Goal: Task Accomplishment & Management: Manage account settings

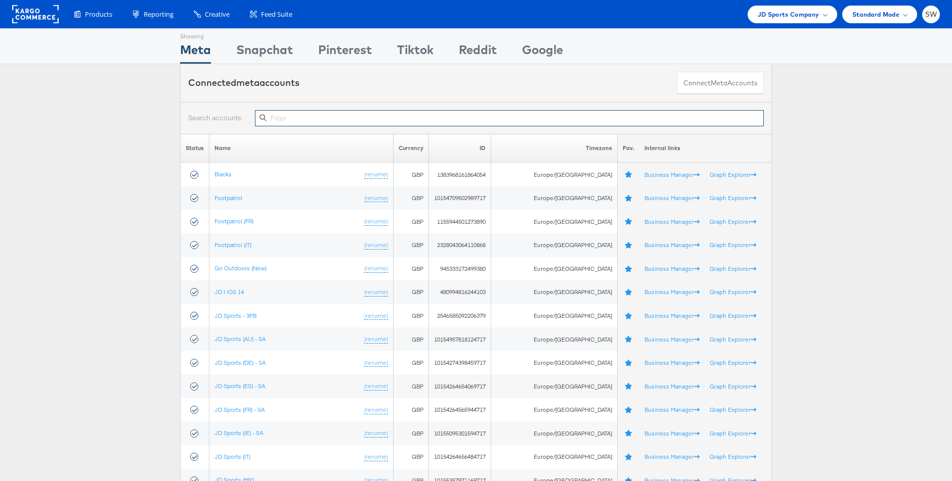
click at [346, 116] on input "text" at bounding box center [509, 118] width 509 height 16
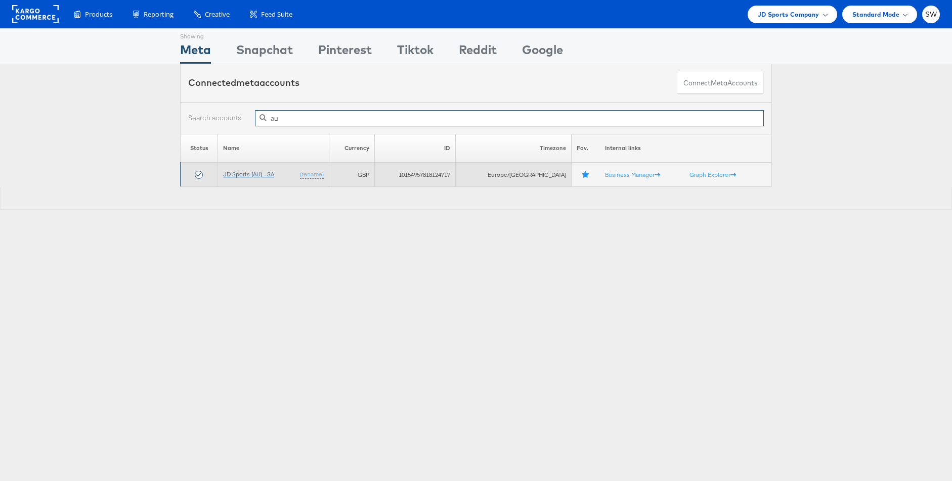
type input "au"
click at [249, 176] on link "JD Sports (AU) - SA" at bounding box center [248, 174] width 51 height 8
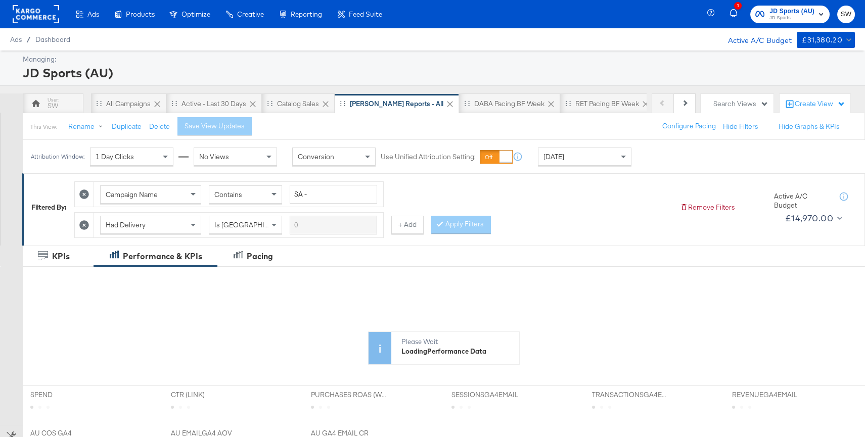
click at [46, 16] on rect at bounding box center [36, 14] width 47 height 18
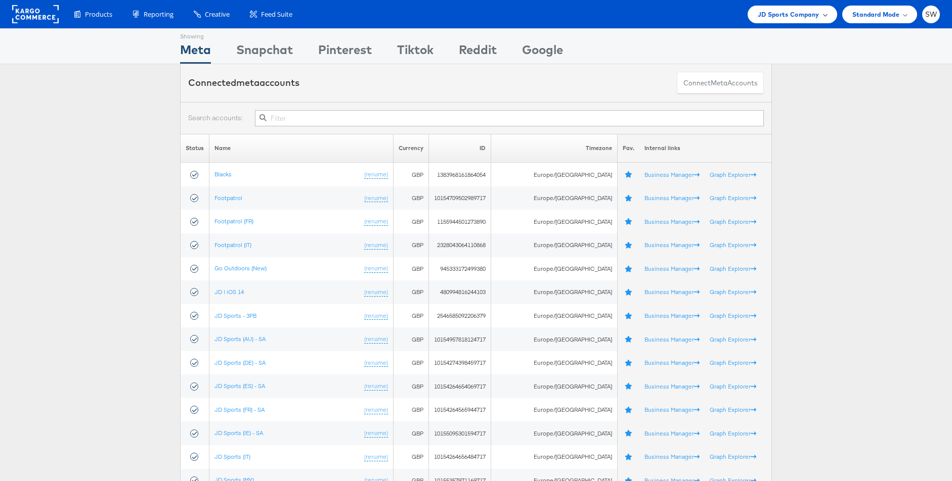
click at [805, 14] on span "JD Sports Company" at bounding box center [788, 14] width 62 height 11
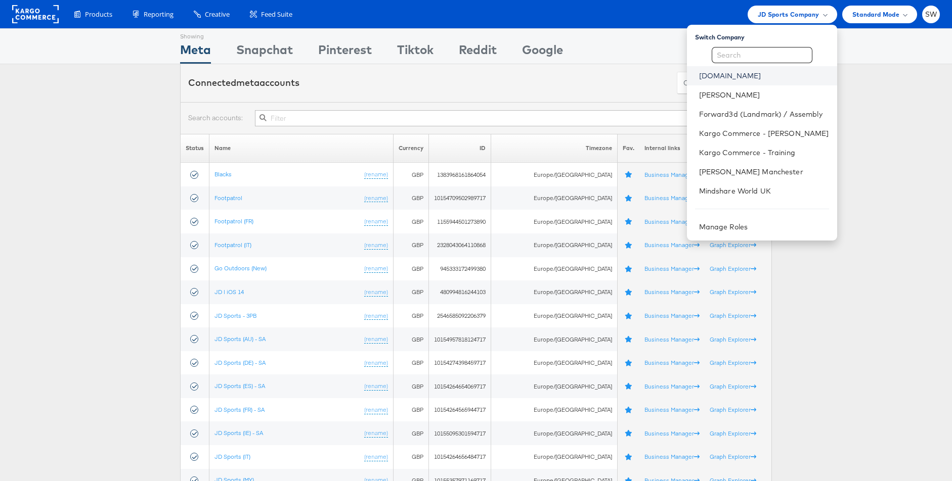
click at [724, 78] on link "[DOMAIN_NAME]" at bounding box center [764, 76] width 130 height 10
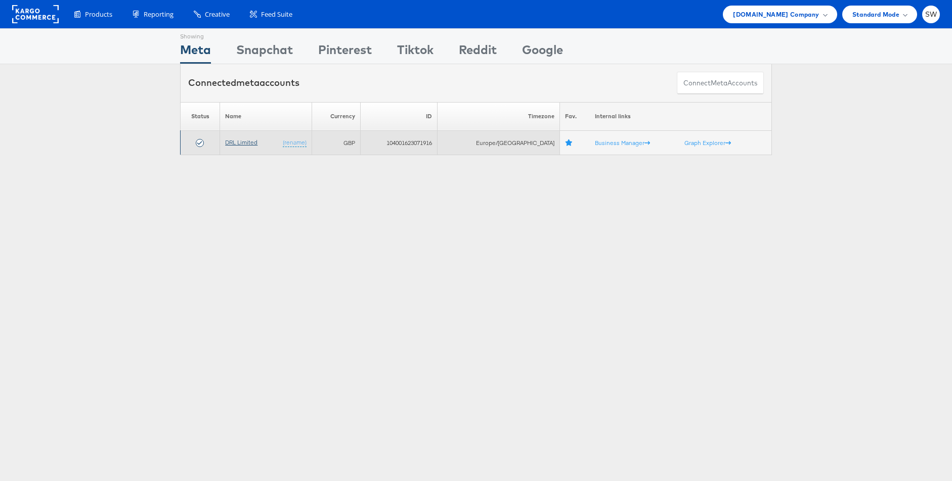
click at [246, 142] on link "DRL Limited" at bounding box center [241, 143] width 32 height 8
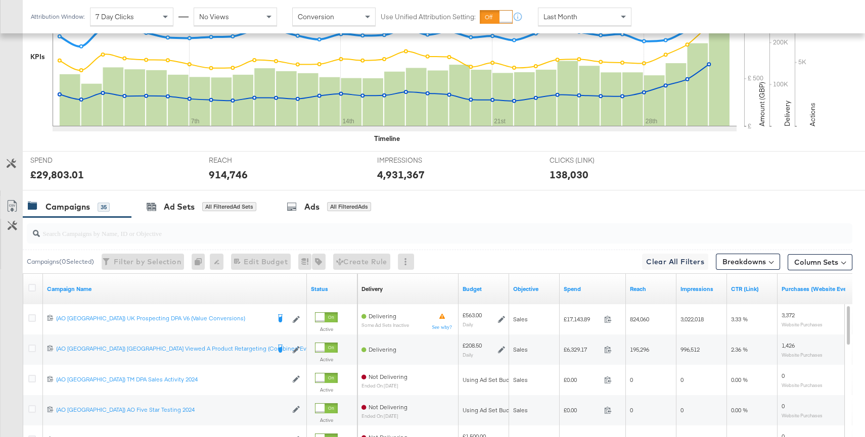
scroll to position [412, 0]
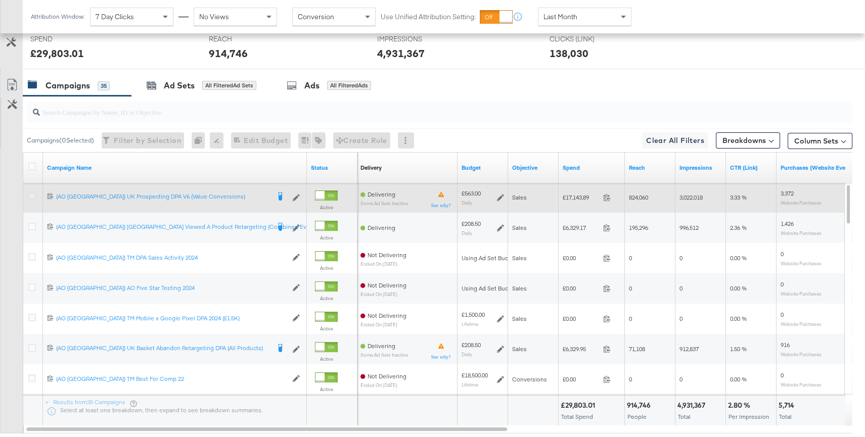
click at [31, 196] on icon at bounding box center [32, 197] width 8 height 8
click at [0, 0] on input "checkbox" at bounding box center [0, 0] width 0 height 0
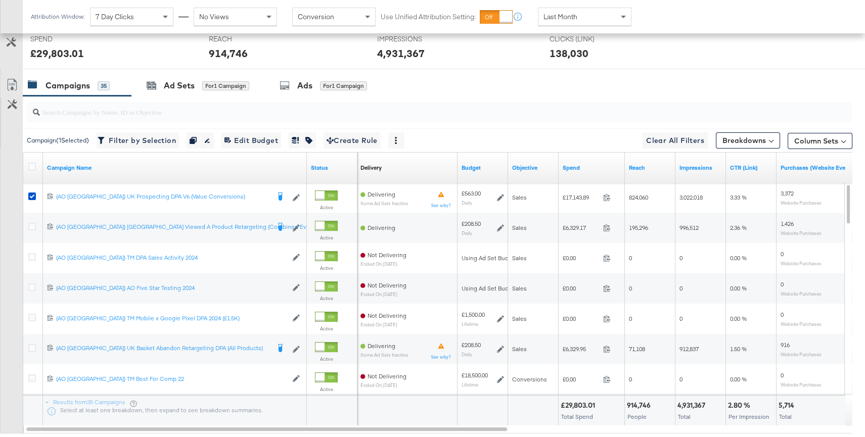
click at [293, 86] on div "Ads for 1 Campaign" at bounding box center [323, 86] width 87 height 12
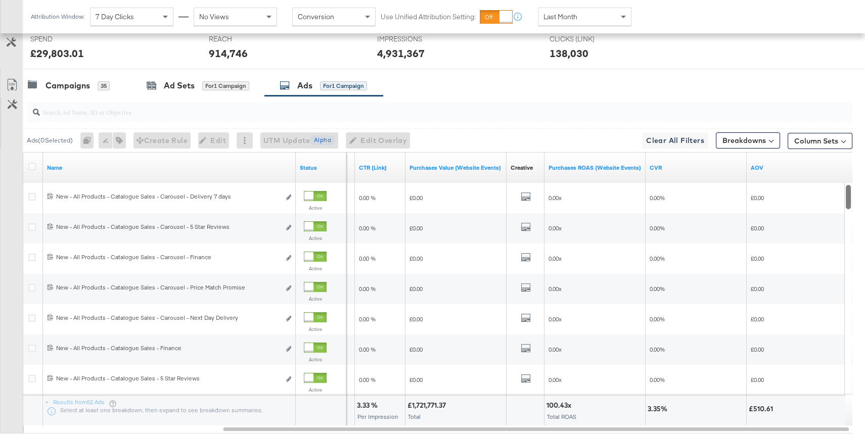
scroll to position [414, 0]
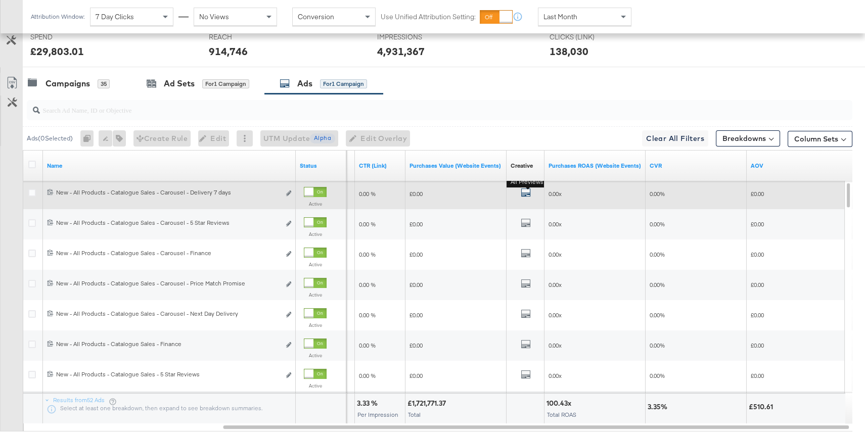
click at [524, 193] on icon "default" at bounding box center [526, 193] width 10 height 10
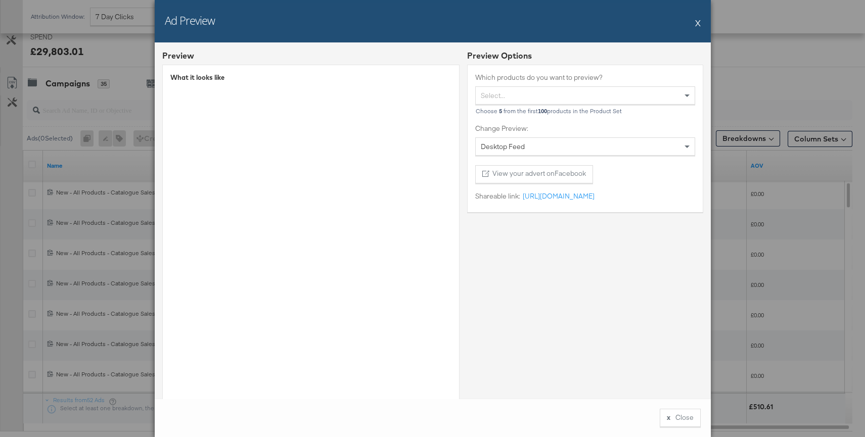
click at [698, 22] on button "X" at bounding box center [698, 23] width 6 height 20
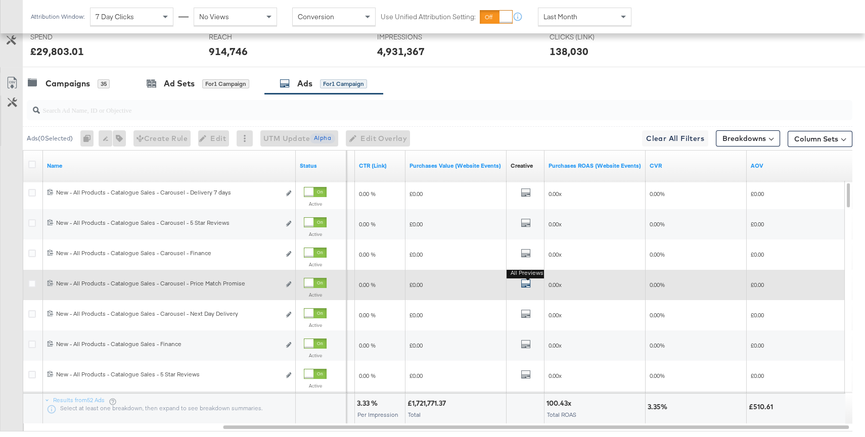
click at [527, 281] on icon "default" at bounding box center [526, 284] width 10 height 10
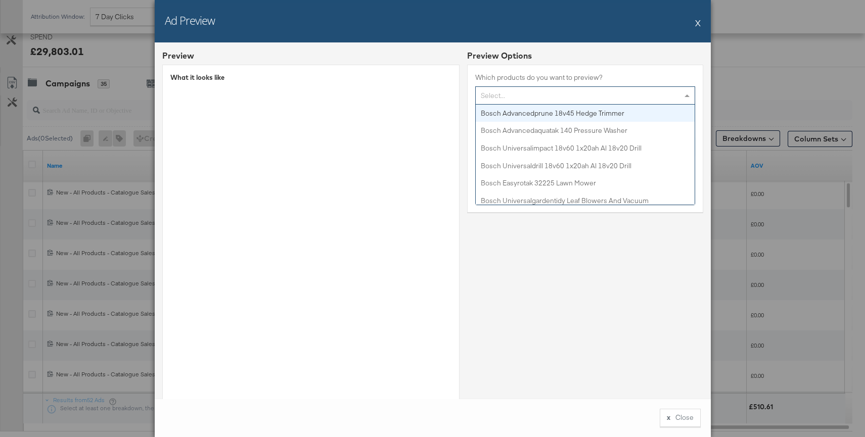
click at [577, 92] on div "Select..." at bounding box center [585, 95] width 219 height 17
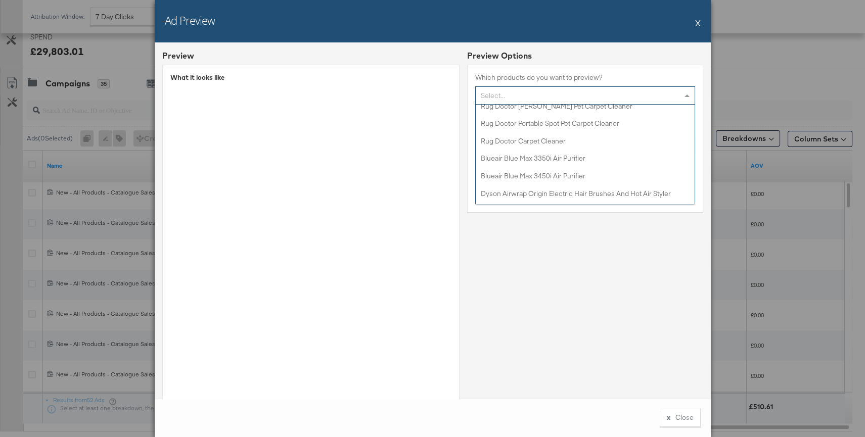
scroll to position [1666, 0]
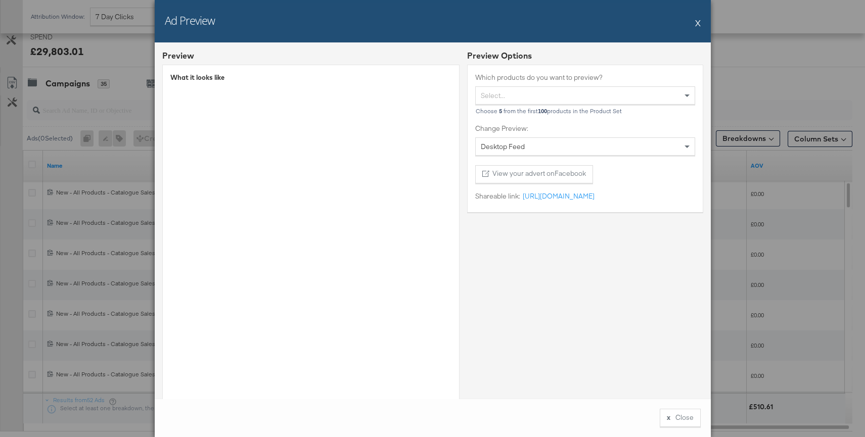
click at [552, 99] on div "Select..." at bounding box center [585, 95] width 219 height 17
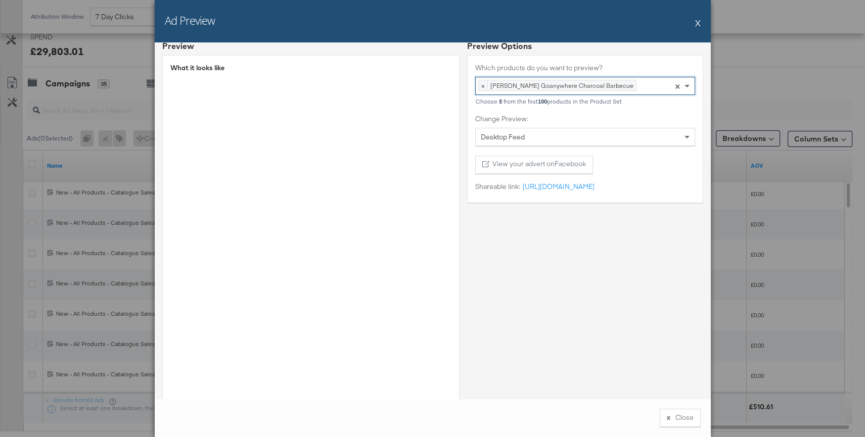
scroll to position [8, 0]
click at [700, 22] on button "X" at bounding box center [698, 23] width 6 height 20
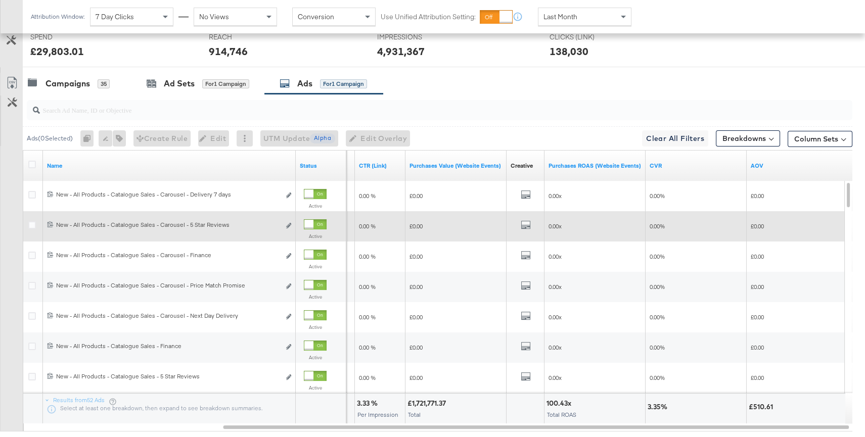
scroll to position [402, 0]
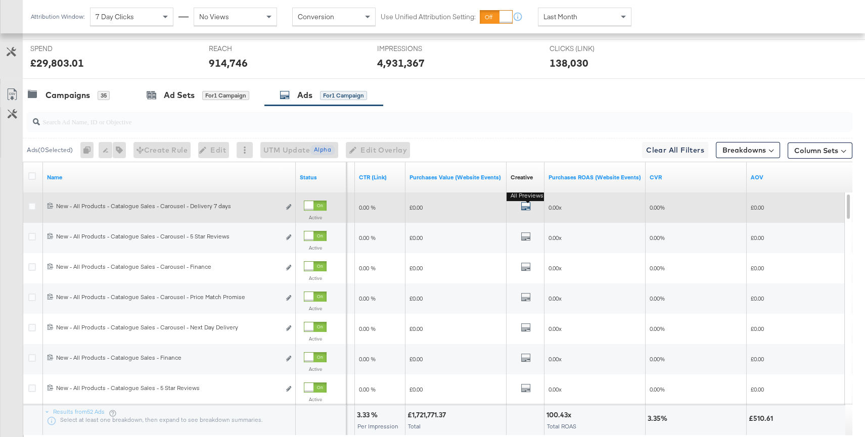
click at [528, 205] on icon "default" at bounding box center [526, 206] width 10 height 10
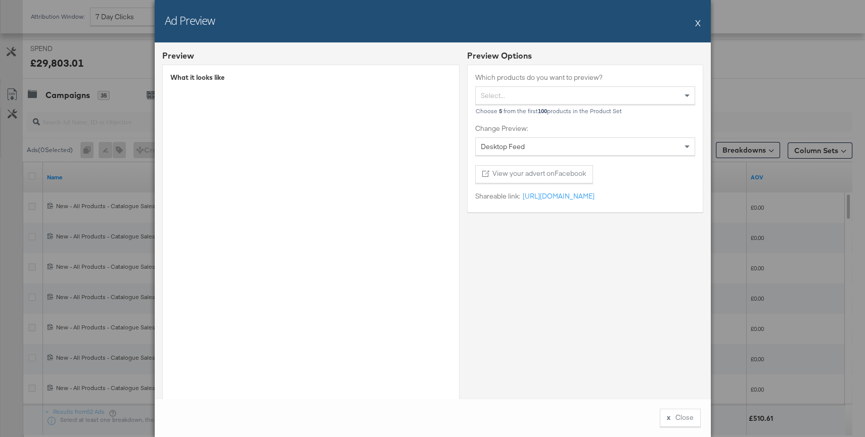
drag, startPoint x: 697, startPoint y: 23, endPoint x: 645, endPoint y: 34, distance: 52.9
click at [697, 23] on button "X" at bounding box center [698, 23] width 6 height 20
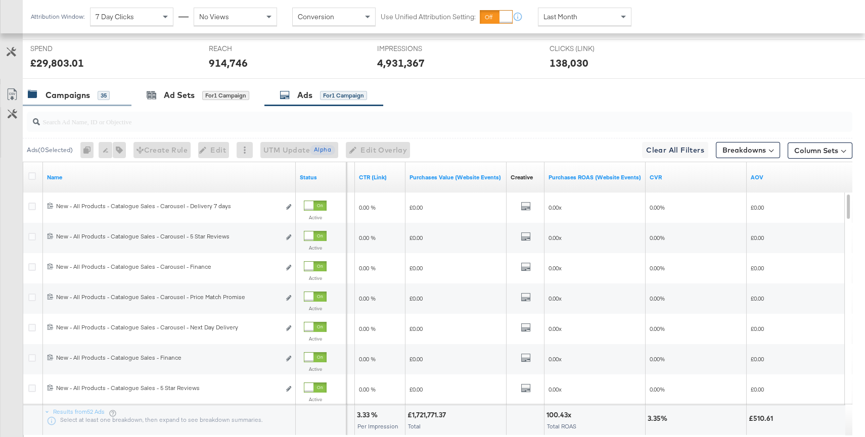
click at [101, 98] on div "35" at bounding box center [104, 95] width 12 height 9
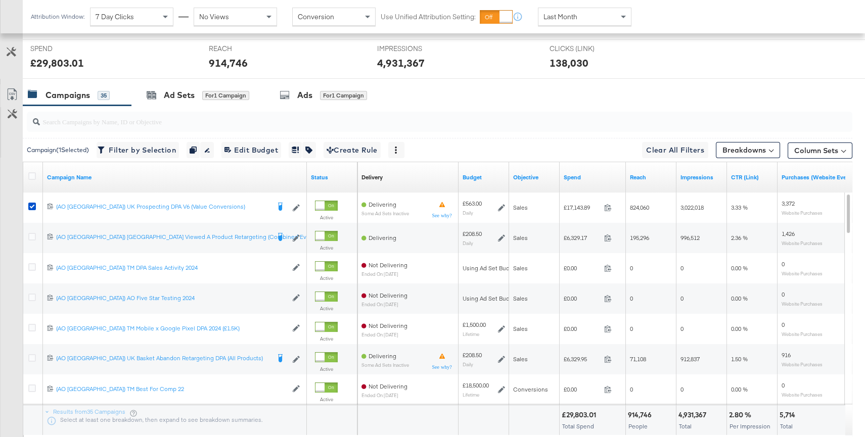
click at [169, 108] on input "search" at bounding box center [409, 118] width 738 height 20
click at [168, 97] on div "Ad Sets" at bounding box center [179, 95] width 31 height 12
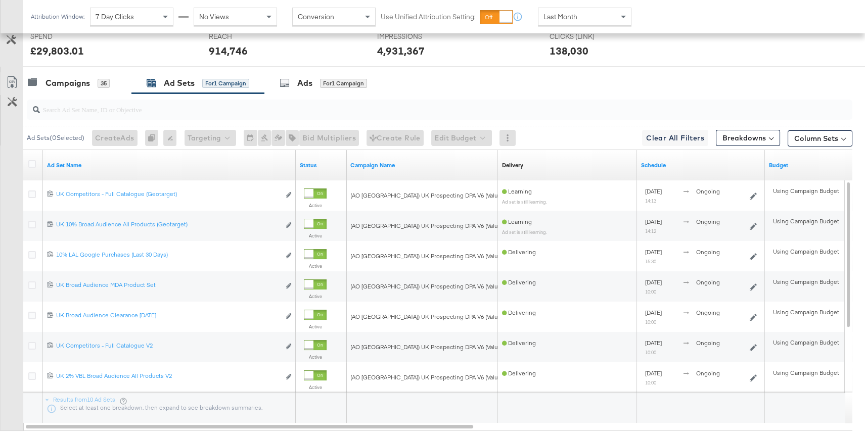
scroll to position [377, 0]
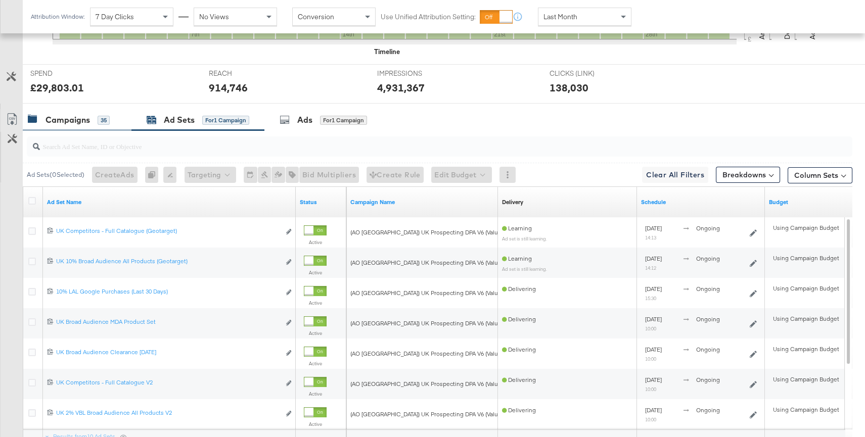
click at [93, 122] on div "Campaigns 35" at bounding box center [69, 120] width 82 height 12
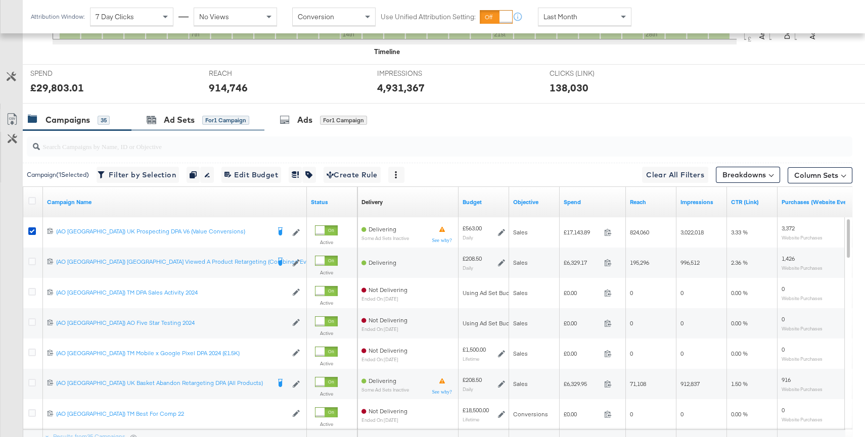
click at [170, 128] on div "Ad Sets for 1 Campaign" at bounding box center [197, 120] width 133 height 22
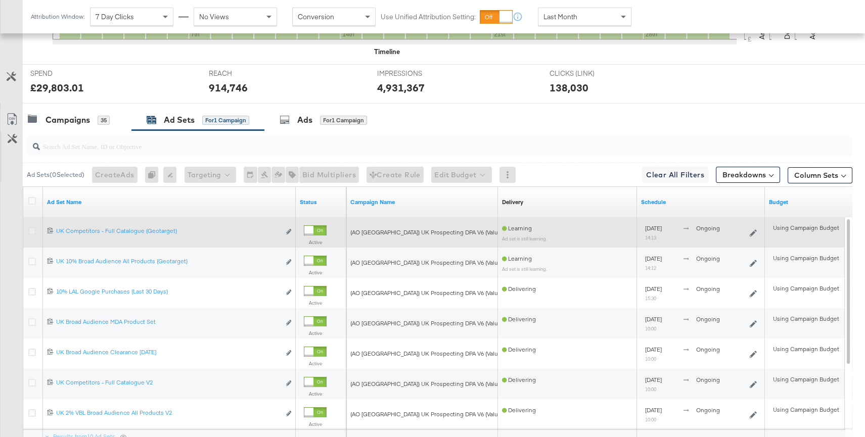
click at [29, 229] on icon at bounding box center [32, 232] width 8 height 8
click at [0, 0] on input "checkbox" at bounding box center [0, 0] width 0 height 0
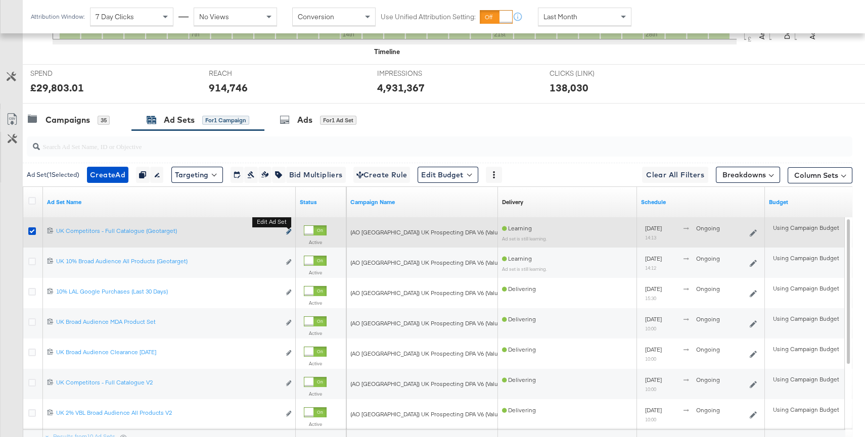
click at [288, 234] on icon "link" at bounding box center [288, 232] width 5 height 6
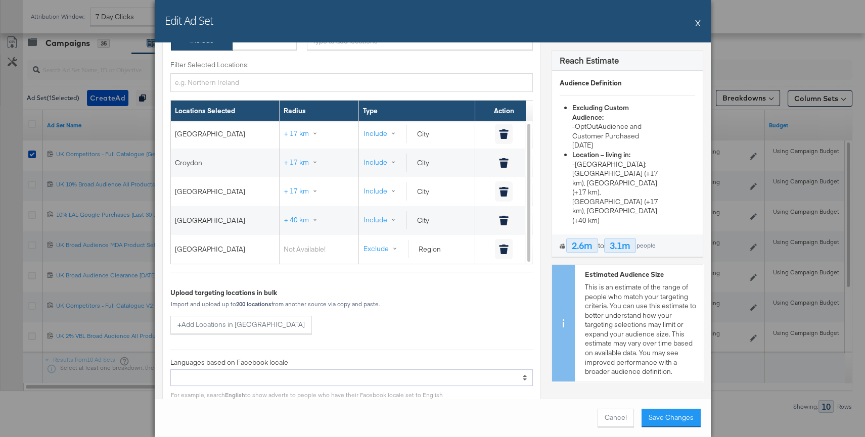
scroll to position [571, 0]
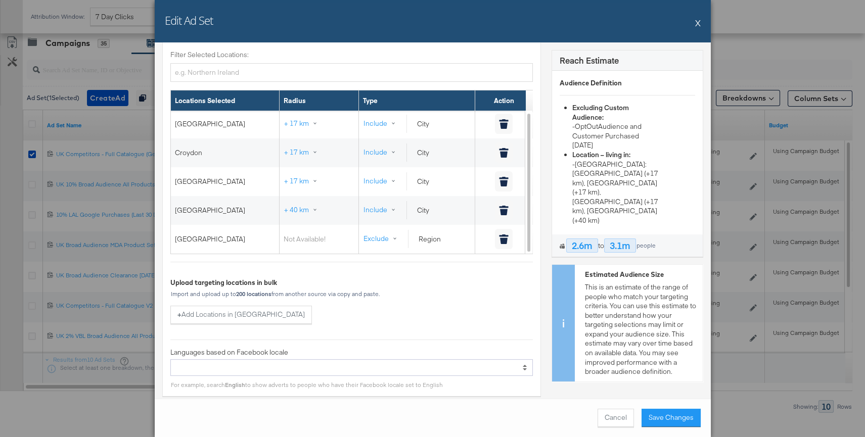
click at [699, 23] on button "X" at bounding box center [698, 23] width 6 height 20
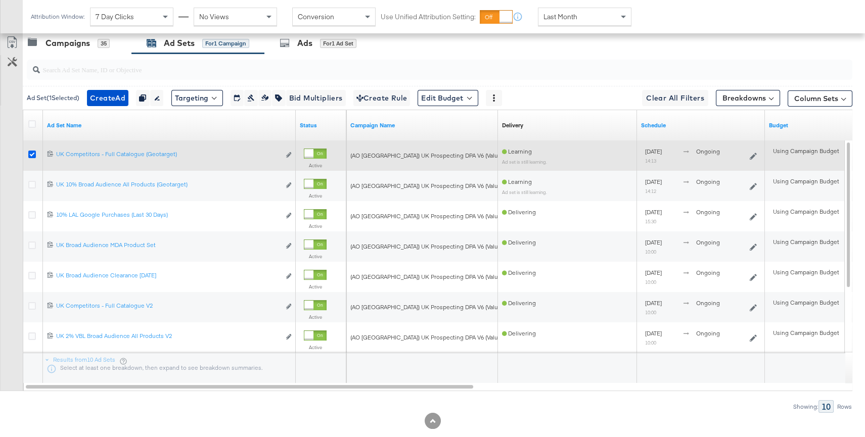
click at [28, 152] on icon at bounding box center [32, 155] width 8 height 8
click at [0, 0] on input "checkbox" at bounding box center [0, 0] width 0 height 0
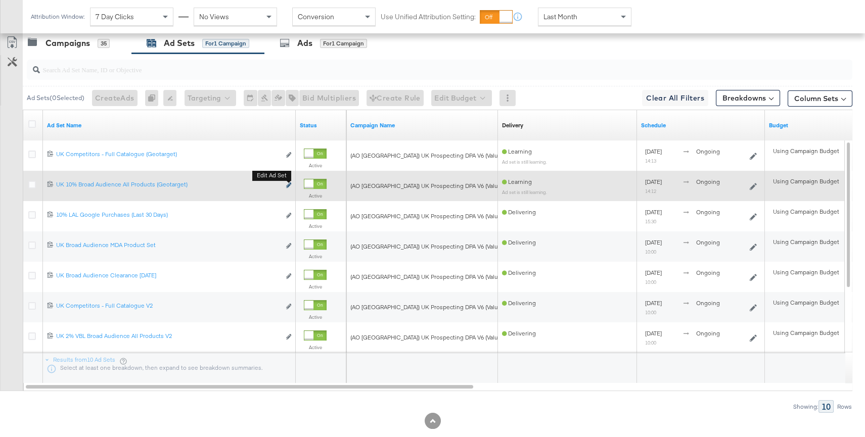
click at [290, 186] on icon "link" at bounding box center [288, 186] width 5 height 6
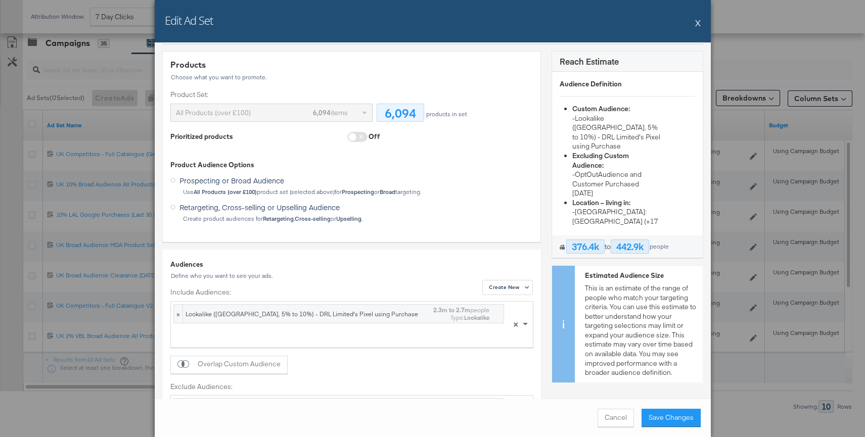
scroll to position [0, 0]
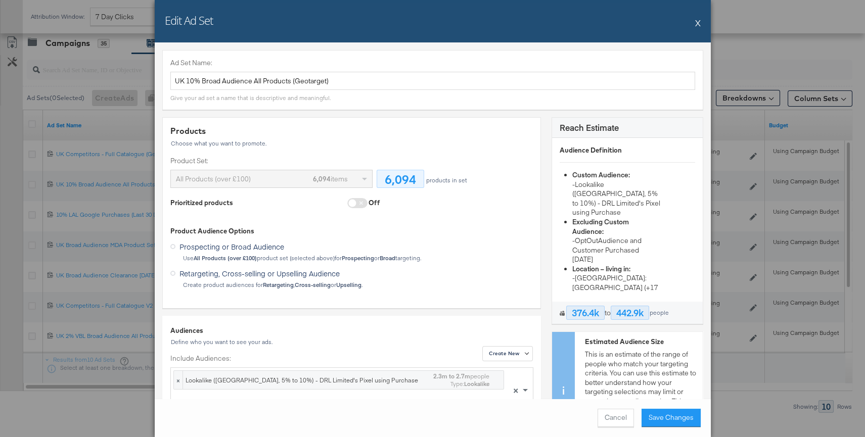
drag, startPoint x: 698, startPoint y: 24, endPoint x: 457, endPoint y: 133, distance: 264.8
click at [698, 24] on button "X" at bounding box center [698, 23] width 6 height 20
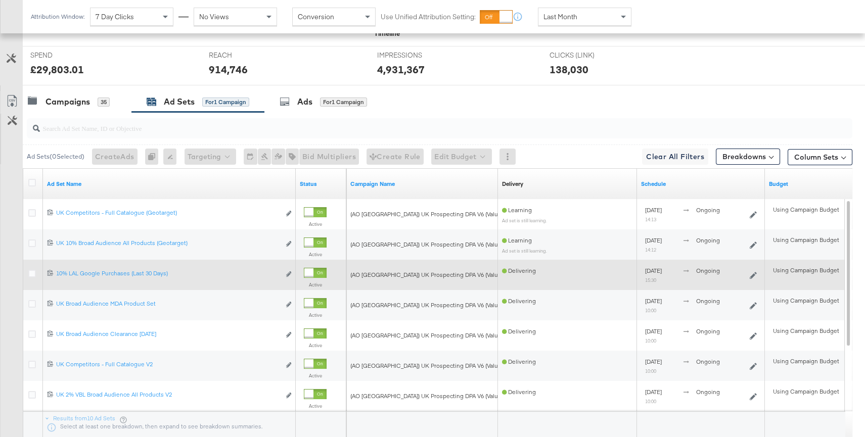
scroll to position [337, 0]
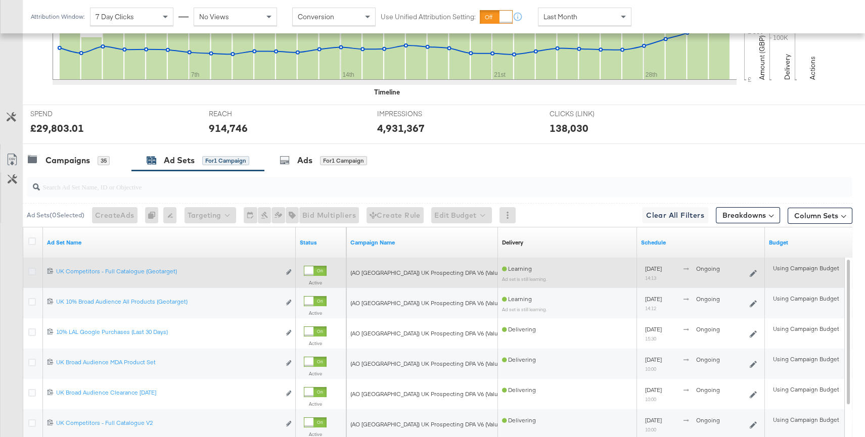
click at [33, 269] on icon at bounding box center [32, 272] width 8 height 8
click at [0, 0] on input "checkbox" at bounding box center [0, 0] width 0 height 0
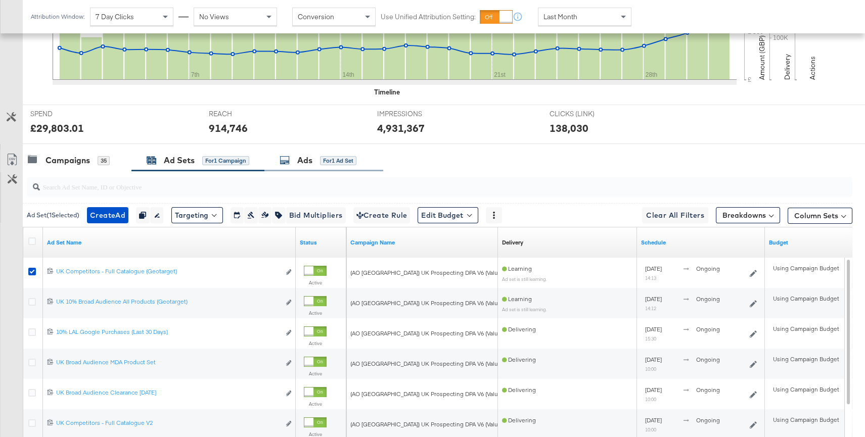
click at [332, 159] on div "for 1 Ad Set" at bounding box center [338, 160] width 36 height 9
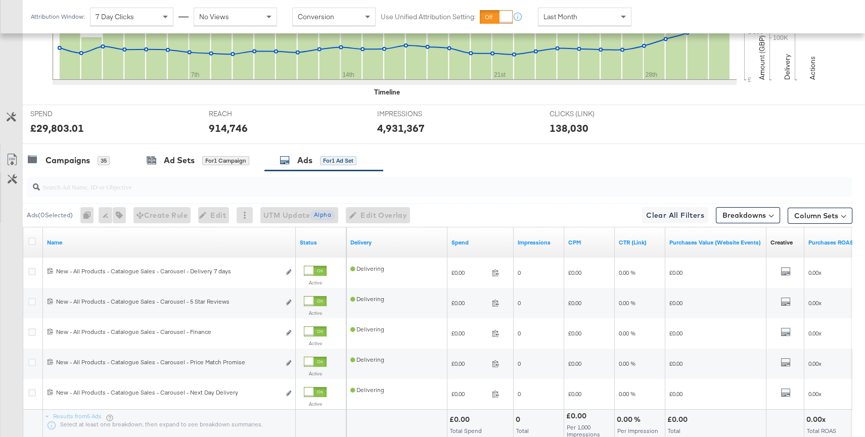
scroll to position [339, 0]
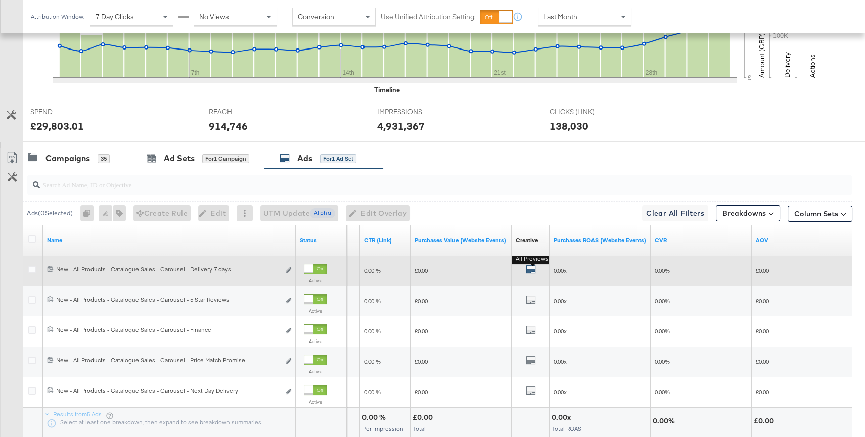
click at [532, 268] on icon "default" at bounding box center [531, 269] width 10 height 10
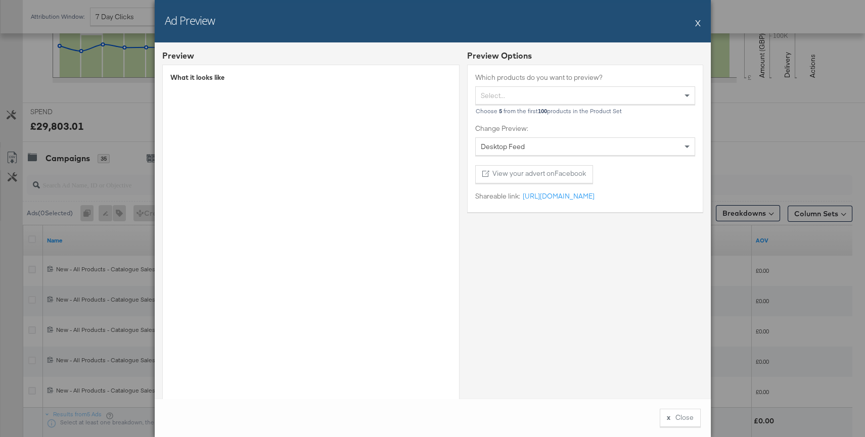
click at [701, 19] on div "Ad Preview X" at bounding box center [433, 21] width 556 height 42
click at [697, 23] on button "X" at bounding box center [698, 23] width 6 height 20
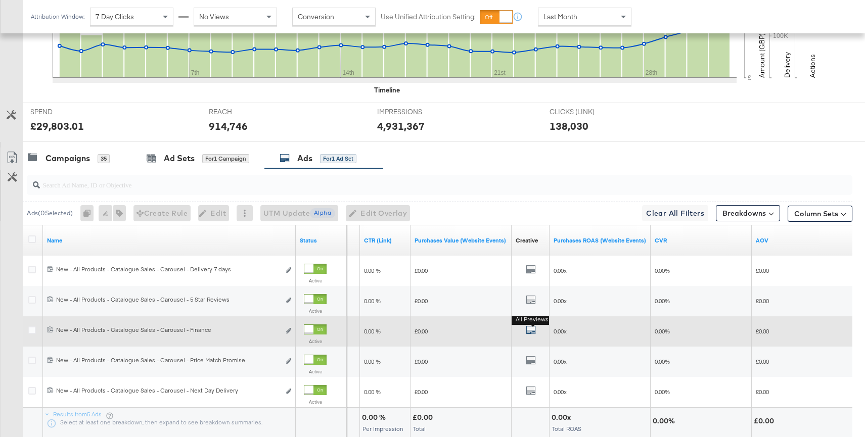
click at [528, 327] on icon "default" at bounding box center [531, 330] width 10 height 10
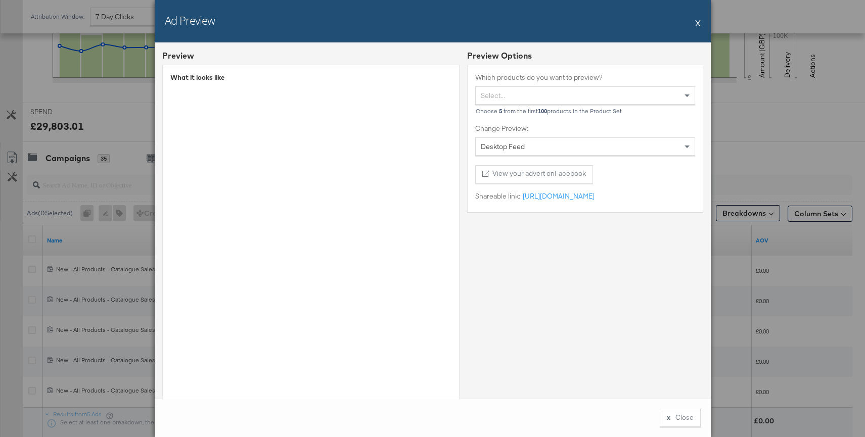
click at [696, 23] on button "X" at bounding box center [698, 23] width 6 height 20
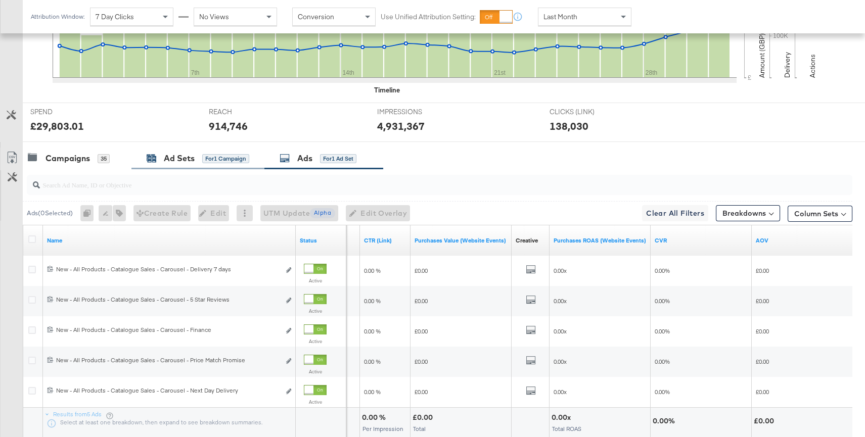
click at [193, 156] on div "Ad Sets" at bounding box center [179, 159] width 31 height 12
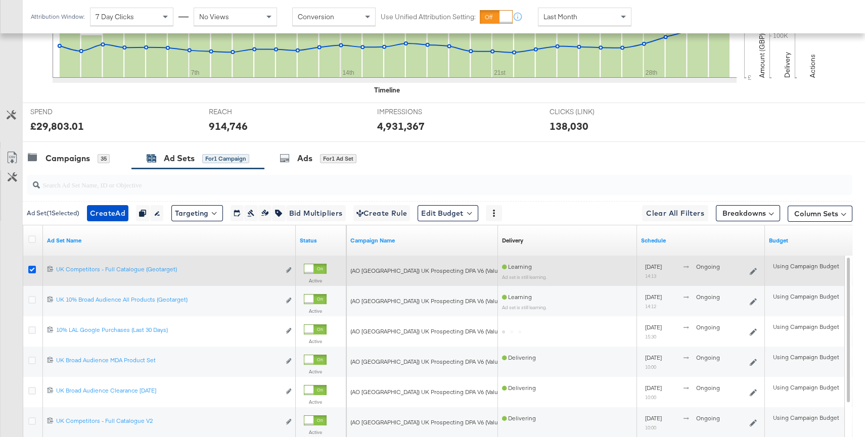
click at [30, 266] on icon at bounding box center [32, 270] width 8 height 8
click at [0, 0] on input "checkbox" at bounding box center [0, 0] width 0 height 0
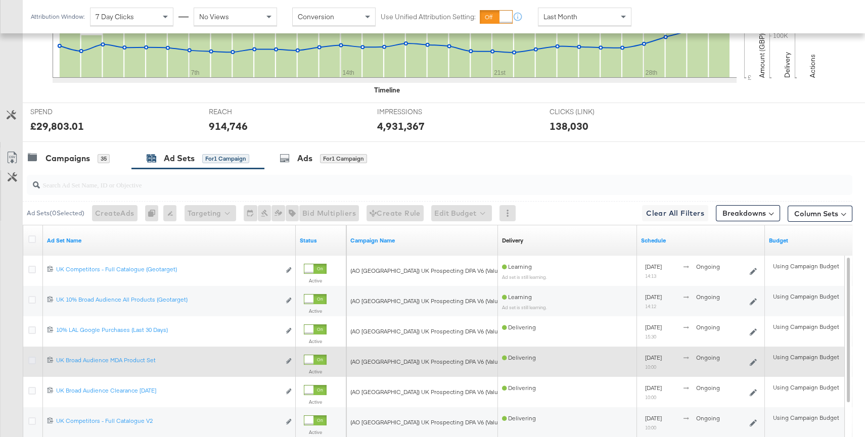
click at [32, 361] on icon at bounding box center [32, 361] width 8 height 8
click at [0, 0] on input "checkbox" at bounding box center [0, 0] width 0 height 0
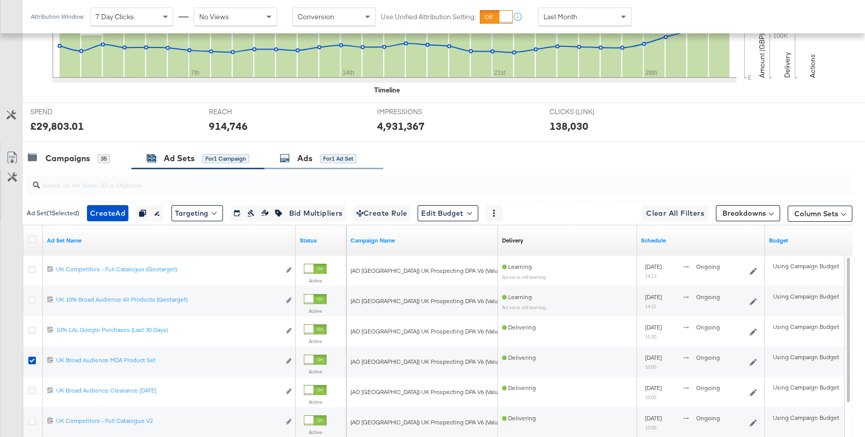
click at [356, 158] on div "for 1 Ad Set" at bounding box center [338, 158] width 36 height 9
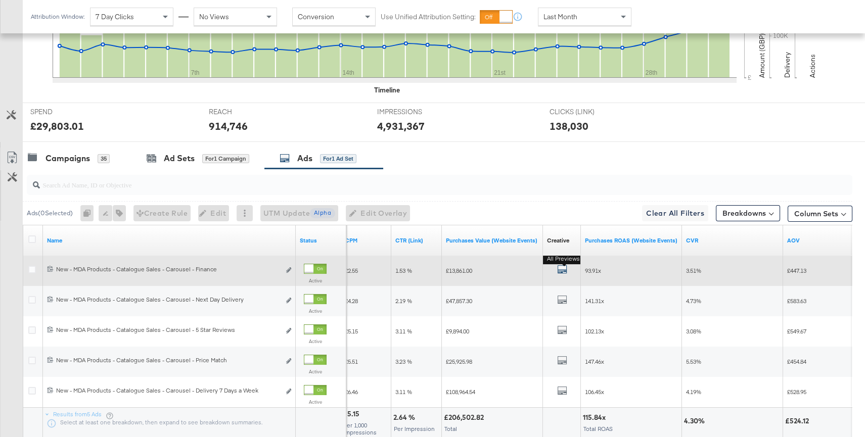
click at [558, 267] on icon "default" at bounding box center [562, 269] width 10 height 10
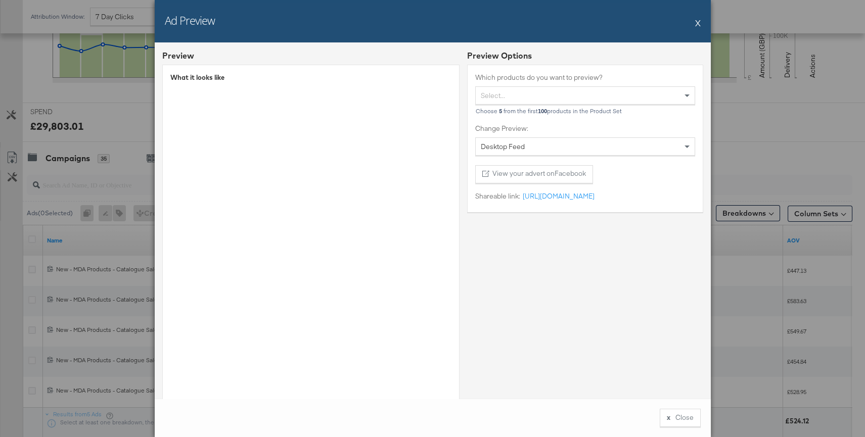
click at [698, 20] on button "X" at bounding box center [698, 23] width 6 height 20
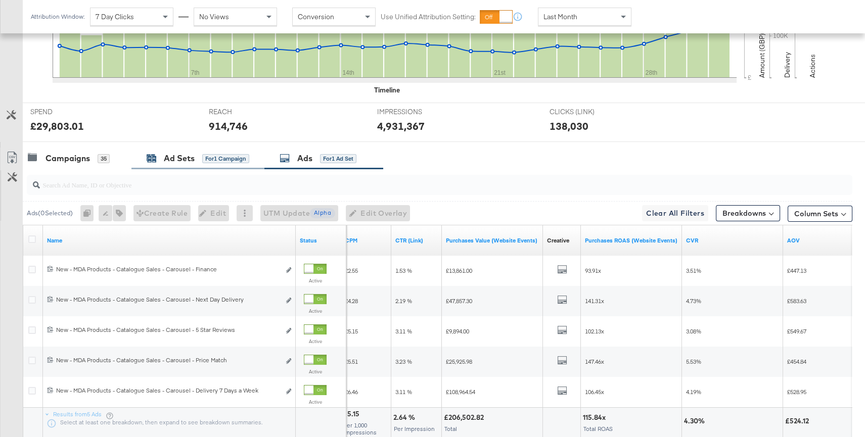
click at [168, 160] on div "Ad Sets" at bounding box center [179, 159] width 31 height 12
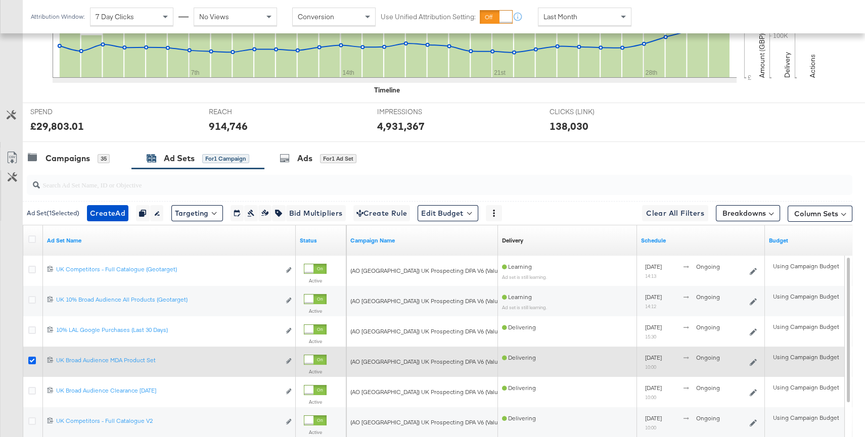
click at [31, 361] on icon at bounding box center [32, 361] width 8 height 8
click at [0, 0] on input "checkbox" at bounding box center [0, 0] width 0 height 0
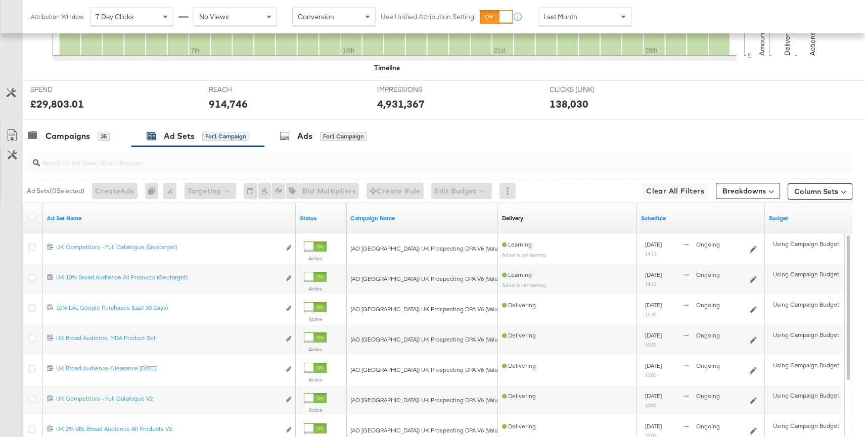
scroll to position [365, 0]
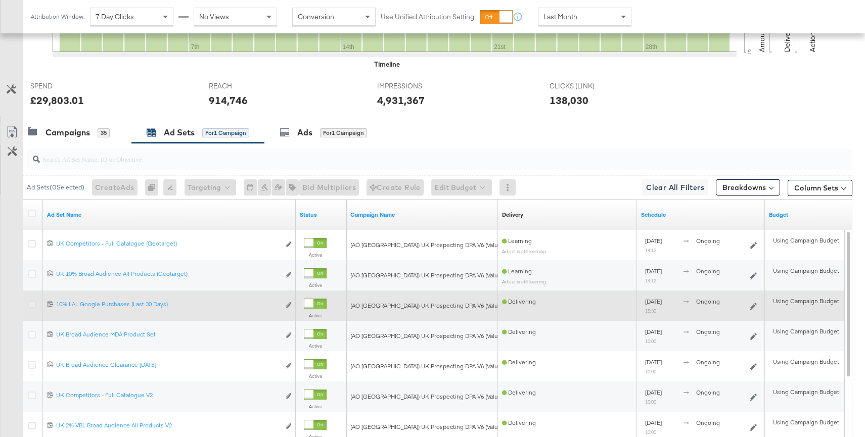
click at [31, 302] on icon at bounding box center [32, 305] width 8 height 8
click at [0, 0] on input "checkbox" at bounding box center [0, 0] width 0 height 0
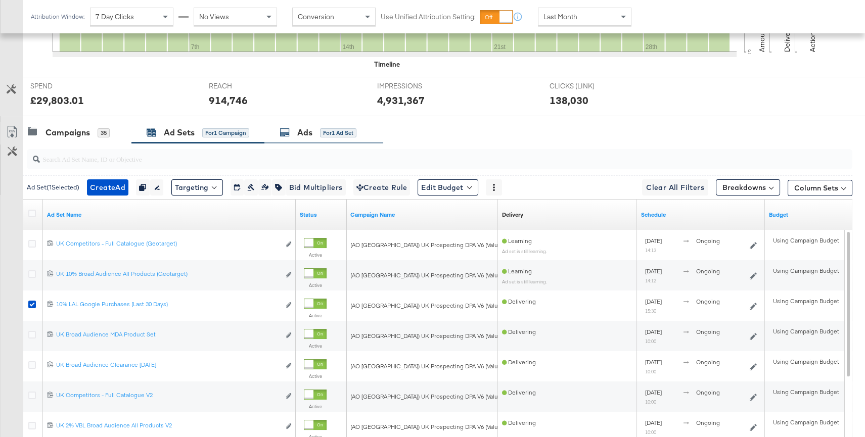
click at [315, 137] on div "Ads for 1 Ad Set" at bounding box center [318, 133] width 77 height 12
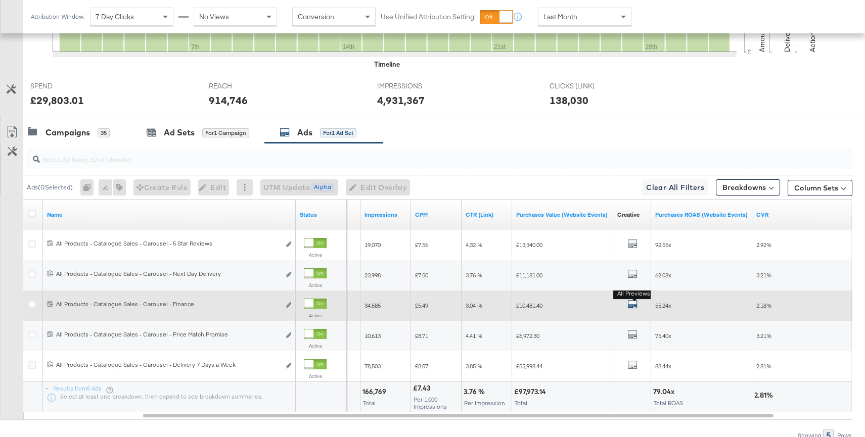
click at [634, 302] on icon "default" at bounding box center [633, 304] width 10 height 10
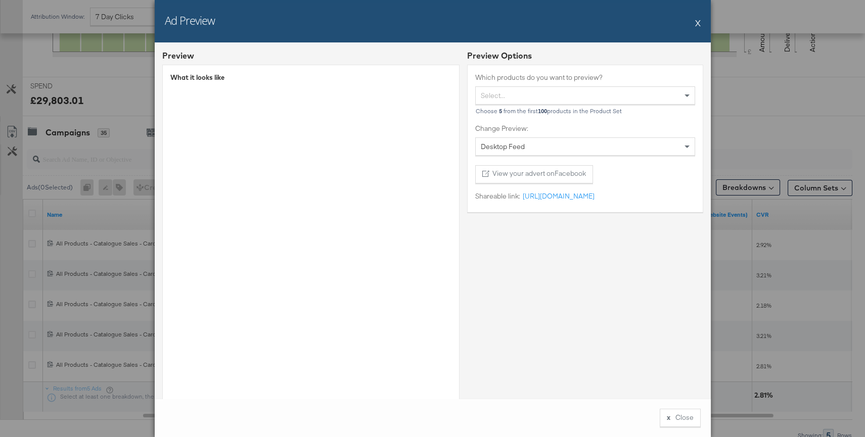
click at [699, 21] on button "X" at bounding box center [698, 23] width 6 height 20
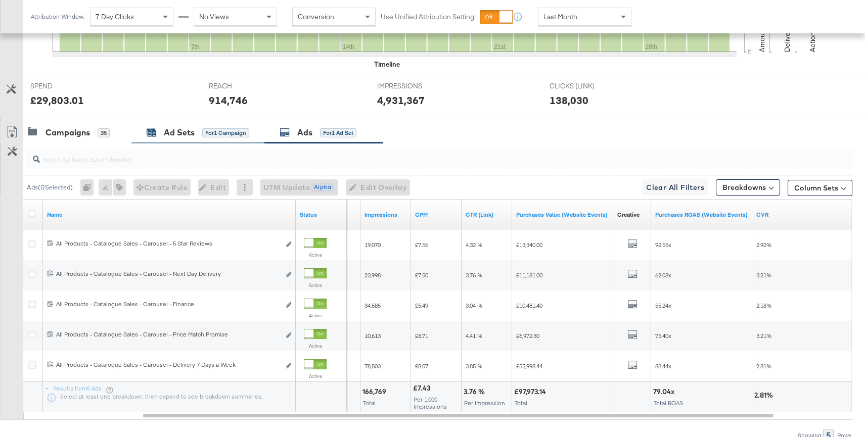
click at [173, 133] on div "Ad Sets" at bounding box center [179, 133] width 31 height 12
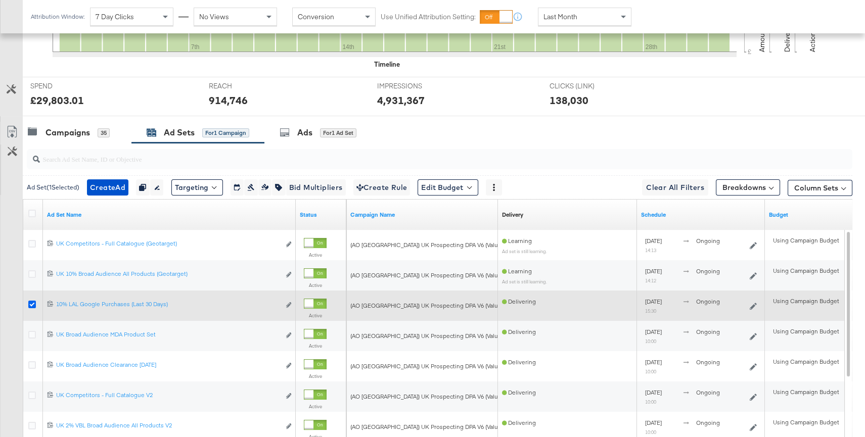
click at [29, 301] on icon at bounding box center [32, 305] width 8 height 8
click at [0, 0] on input "checkbox" at bounding box center [0, 0] width 0 height 0
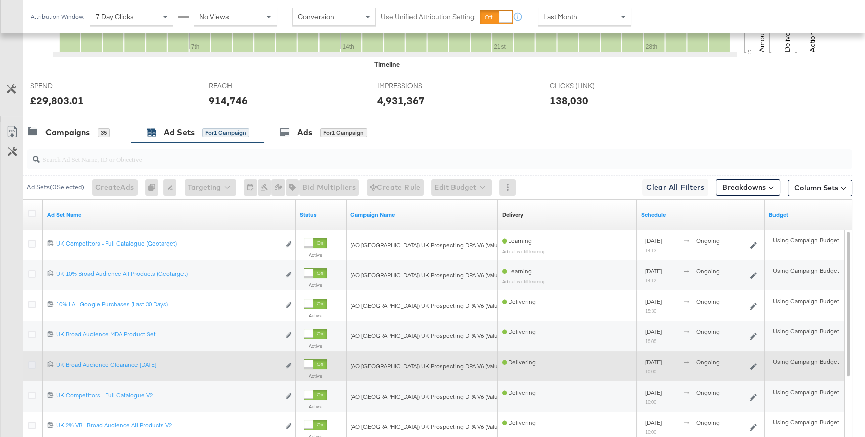
click at [28, 363] on icon at bounding box center [32, 366] width 8 height 8
click at [0, 0] on input "checkbox" at bounding box center [0, 0] width 0 height 0
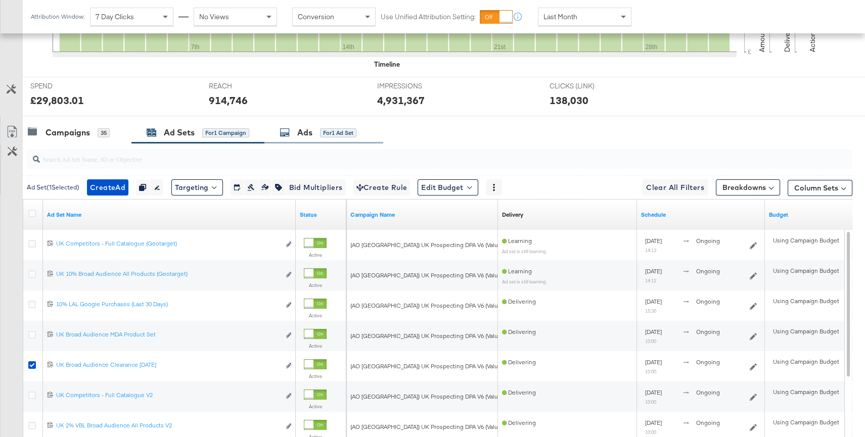
click at [321, 135] on div "for 1 Ad Set" at bounding box center [338, 132] width 36 height 9
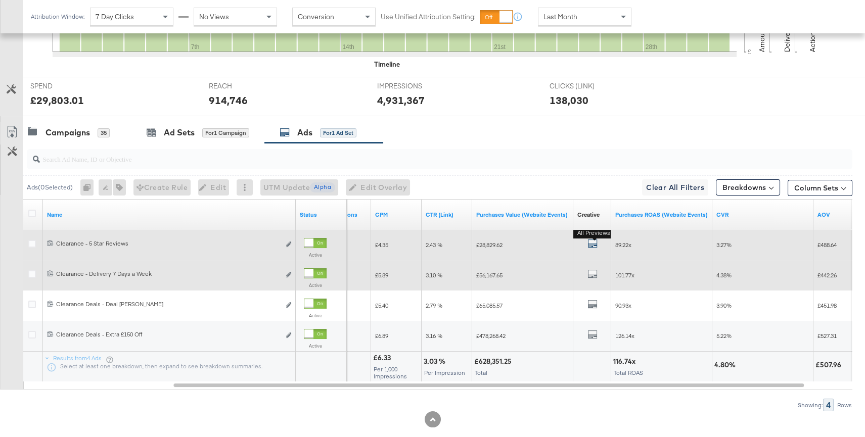
click at [588, 243] on icon "default" at bounding box center [593, 244] width 10 height 10
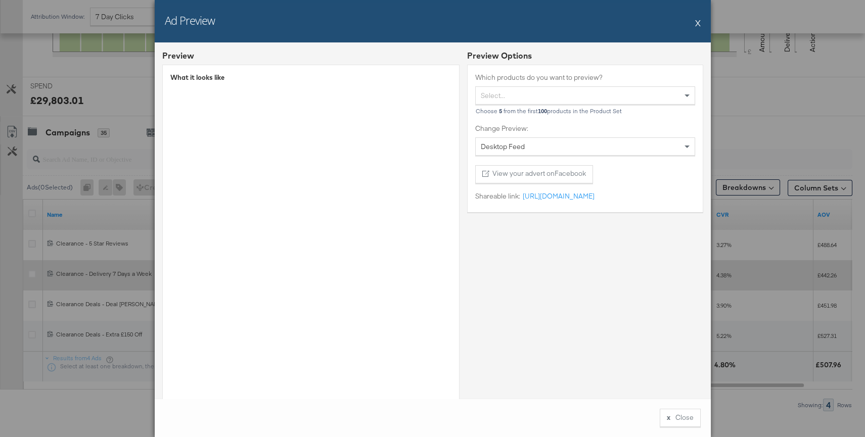
drag, startPoint x: 698, startPoint y: 20, endPoint x: 777, endPoint y: 63, distance: 89.6
click at [698, 20] on button "X" at bounding box center [698, 23] width 6 height 20
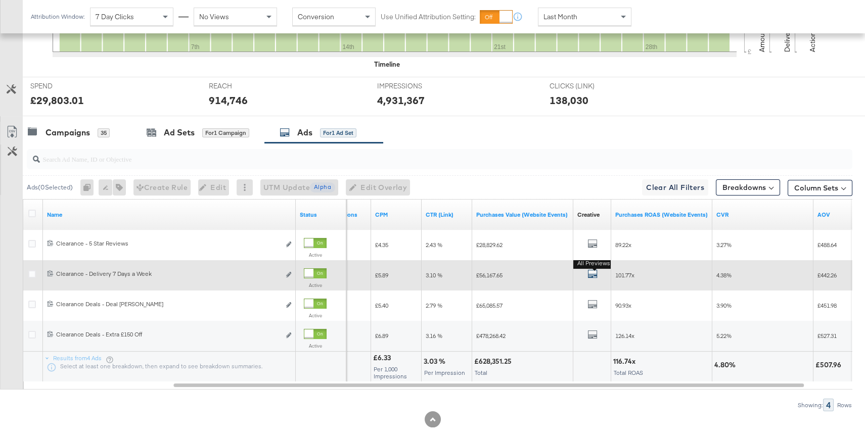
click at [593, 272] on icon "default" at bounding box center [593, 274] width 10 height 10
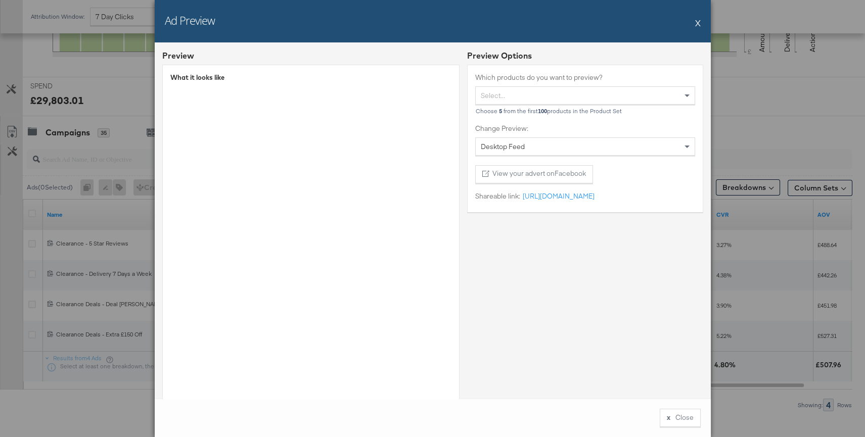
click at [696, 21] on button "X" at bounding box center [698, 23] width 6 height 20
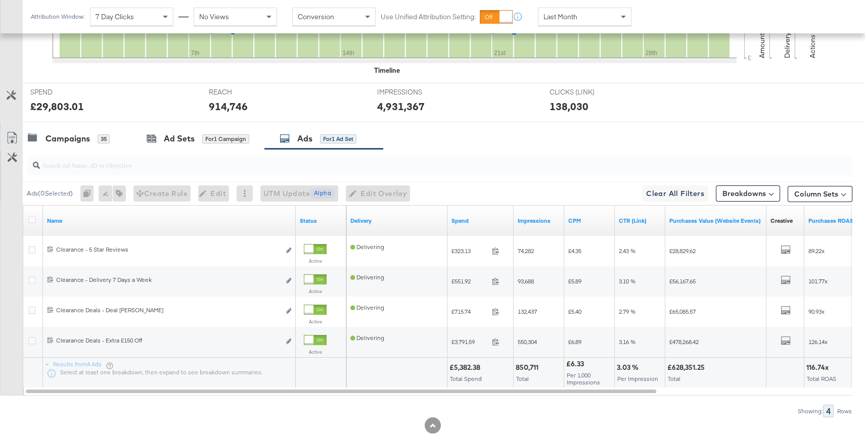
scroll to position [357, 0]
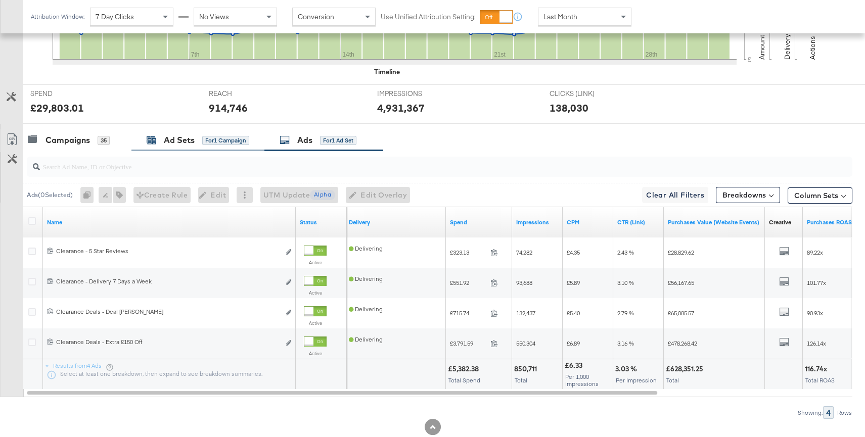
click at [203, 141] on div "for 1 Campaign" at bounding box center [225, 140] width 47 height 9
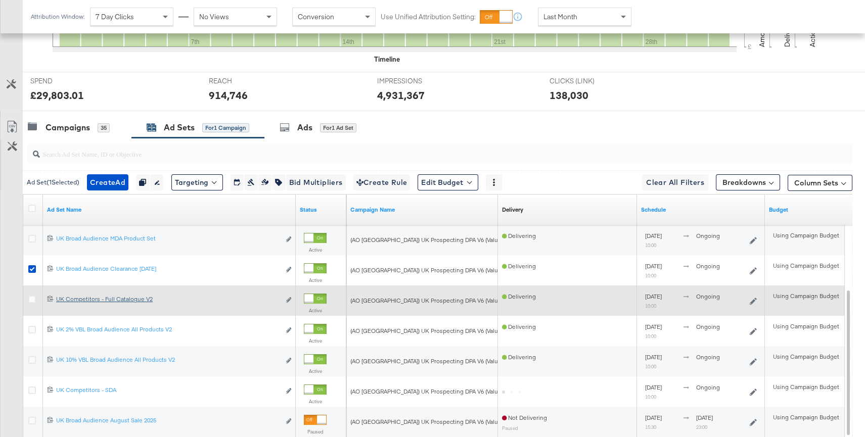
scroll to position [372, 0]
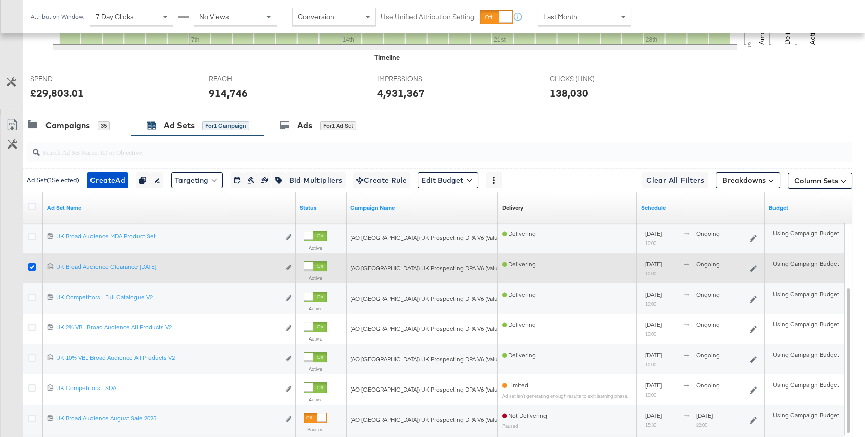
click at [32, 266] on icon at bounding box center [32, 267] width 8 height 8
click at [0, 0] on input "checkbox" at bounding box center [0, 0] width 0 height 0
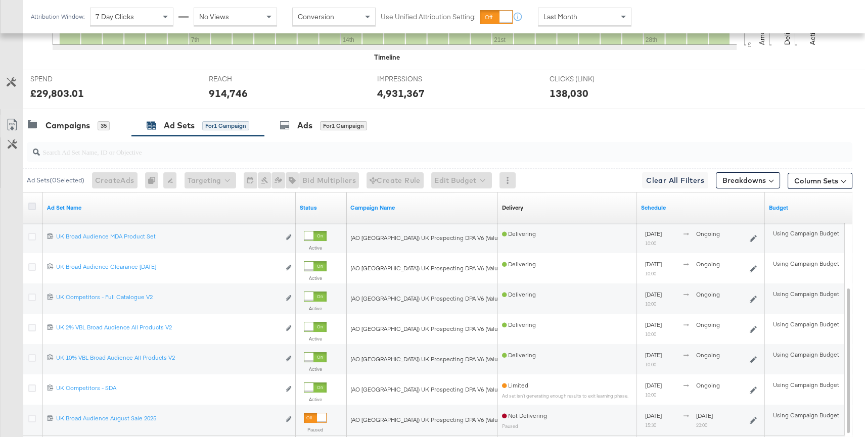
click at [32, 203] on icon at bounding box center [32, 207] width 8 height 8
click at [0, 0] on input "checkbox" at bounding box center [0, 0] width 0 height 0
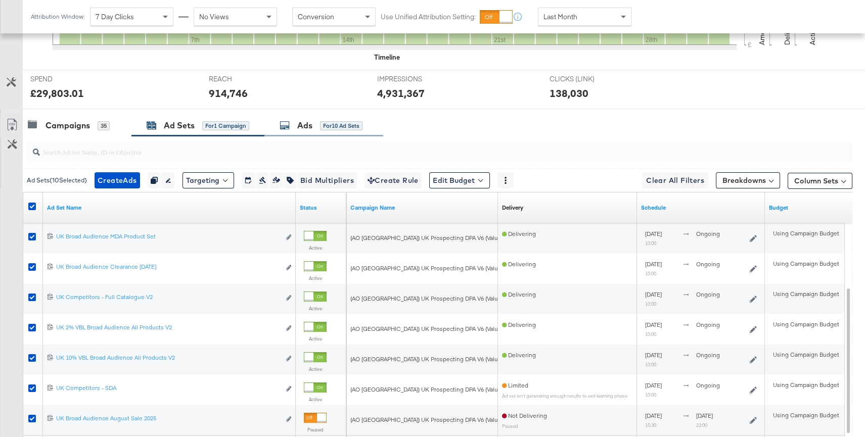
click at [325, 121] on span "for 10 Ad Sets" at bounding box center [341, 125] width 42 height 9
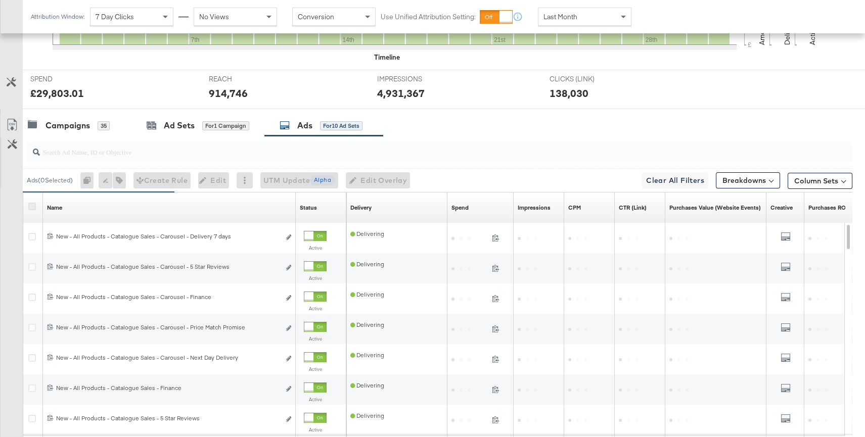
click at [32, 205] on icon at bounding box center [32, 207] width 8 height 8
click at [0, 0] on input "checkbox" at bounding box center [0, 0] width 0 height 0
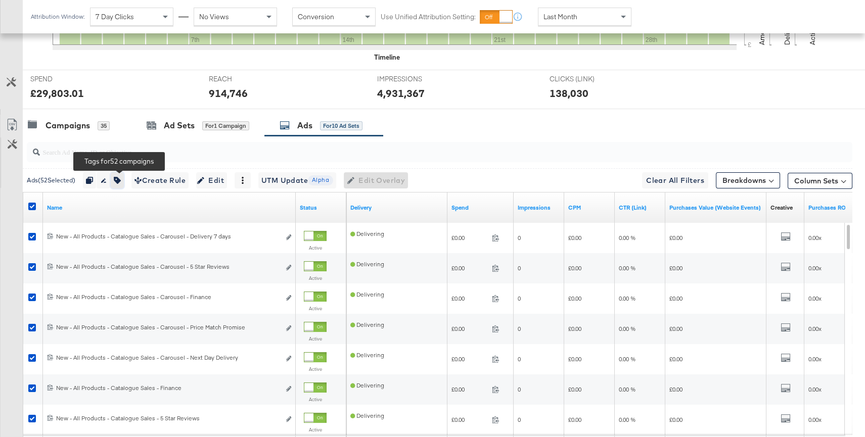
click at [118, 177] on icon "button" at bounding box center [117, 180] width 7 height 7
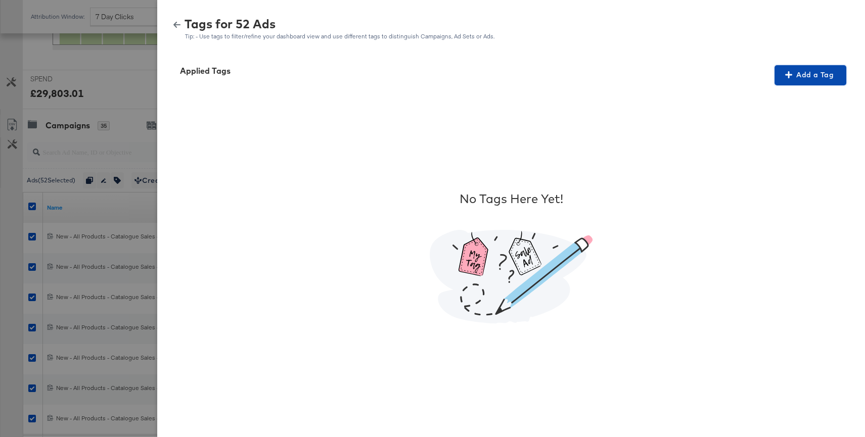
click at [792, 78] on icon "button" at bounding box center [788, 74] width 7 height 7
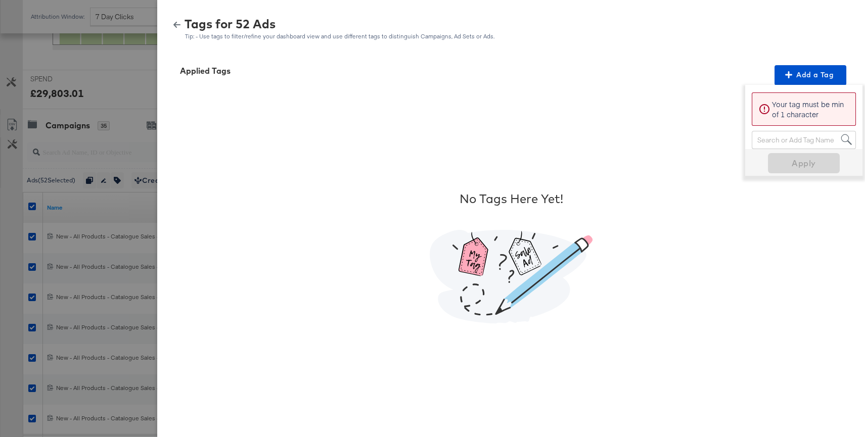
click at [803, 141] on div "Search or Add Tag Name" at bounding box center [803, 139] width 103 height 17
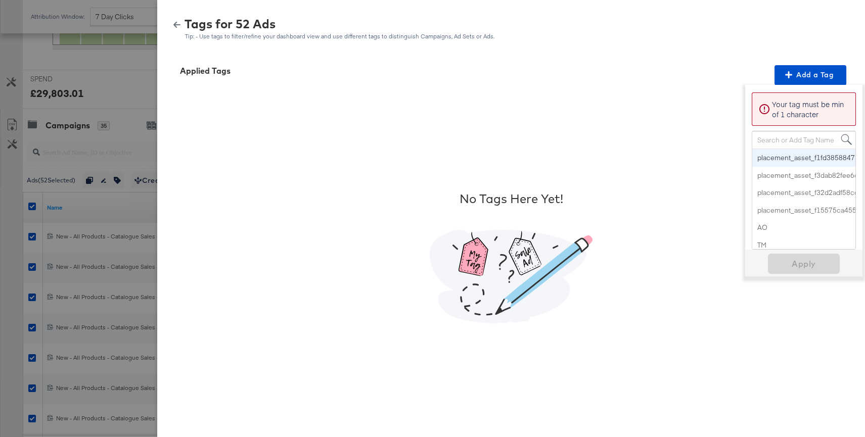
paste input "Percent Off"
type input "Percent Off"
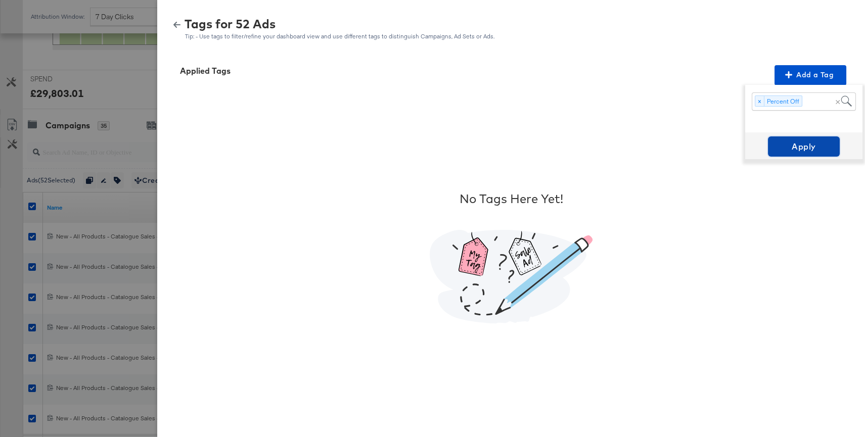
click at [803, 148] on span "Apply" at bounding box center [804, 147] width 64 height 14
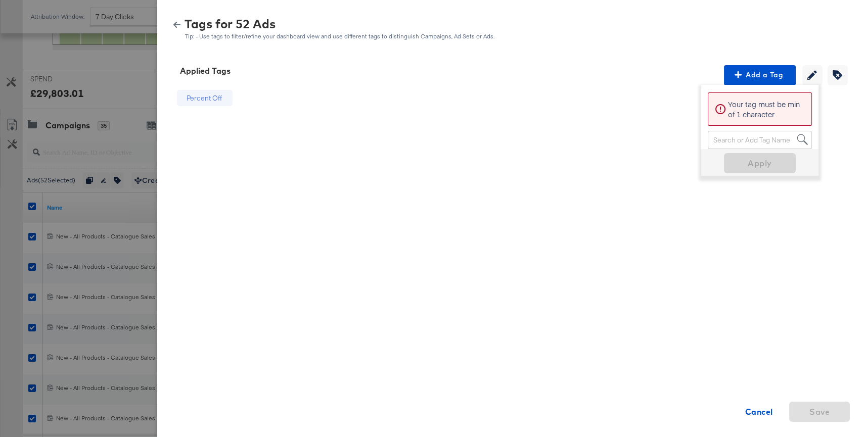
click at [178, 24] on icon "button" at bounding box center [176, 24] width 7 height 7
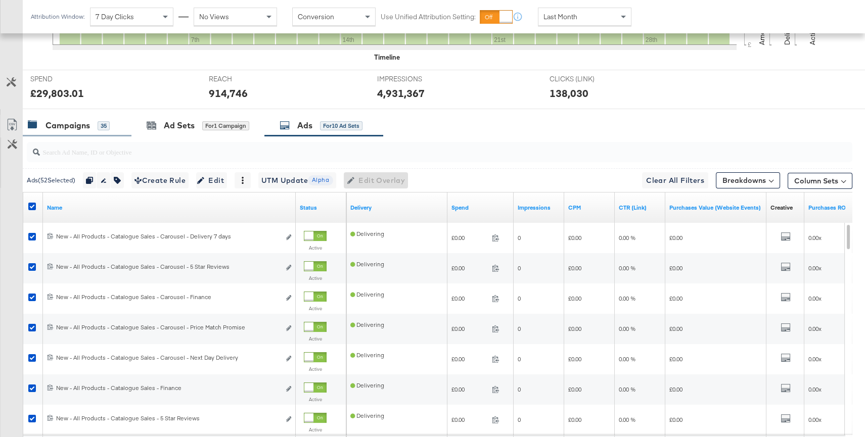
click at [77, 124] on div "Campaigns" at bounding box center [68, 126] width 44 height 12
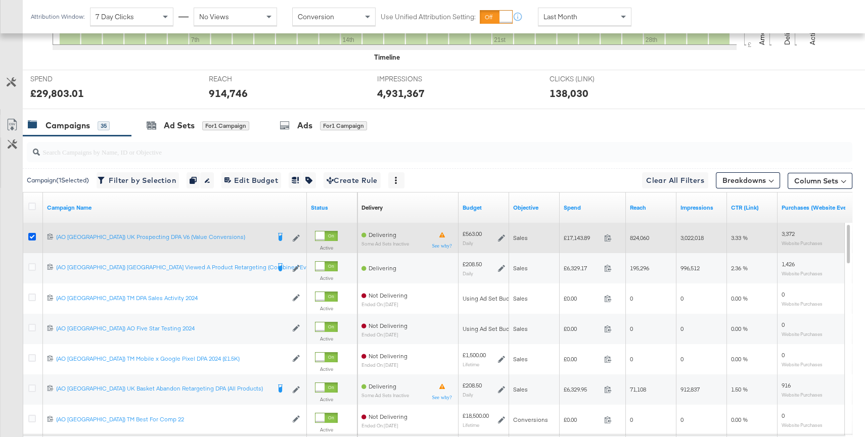
click at [32, 234] on icon at bounding box center [32, 237] width 8 height 8
click at [0, 0] on input "checkbox" at bounding box center [0, 0] width 0 height 0
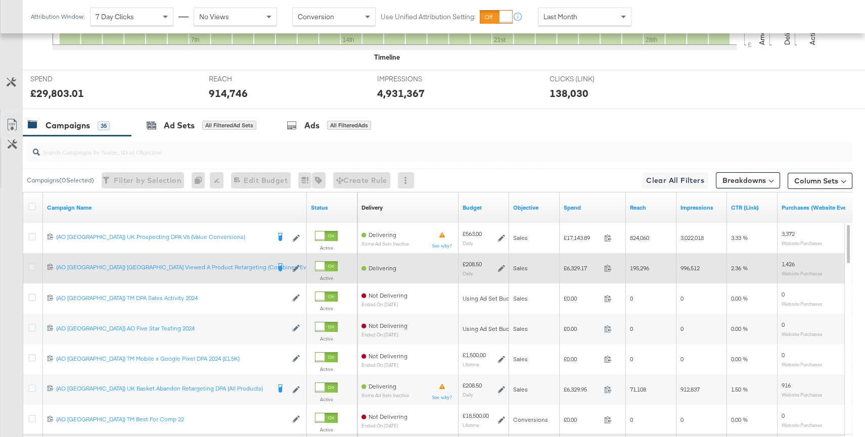
click at [30, 269] on icon at bounding box center [32, 267] width 8 height 8
click at [0, 0] on input "checkbox" at bounding box center [0, 0] width 0 height 0
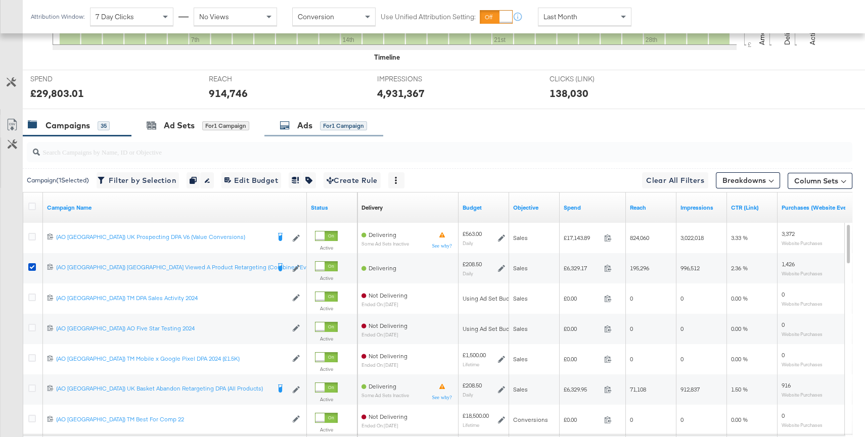
click at [336, 122] on div "for 1 Campaign" at bounding box center [343, 125] width 47 height 9
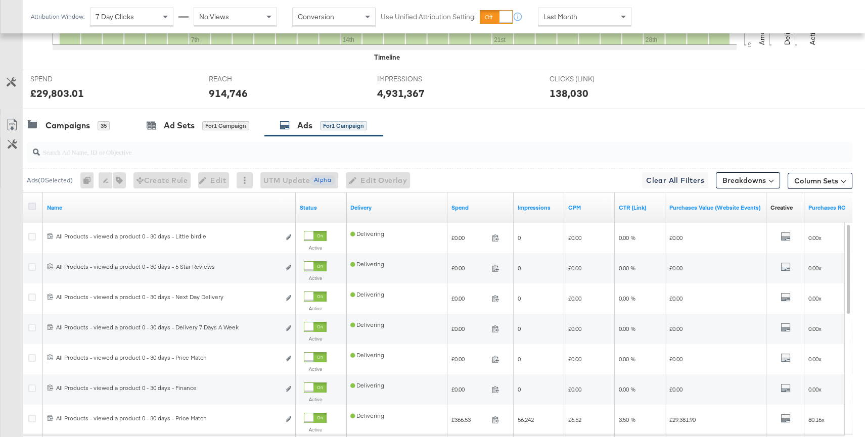
click at [34, 204] on icon at bounding box center [32, 207] width 8 height 8
click at [0, 0] on input "checkbox" at bounding box center [0, 0] width 0 height 0
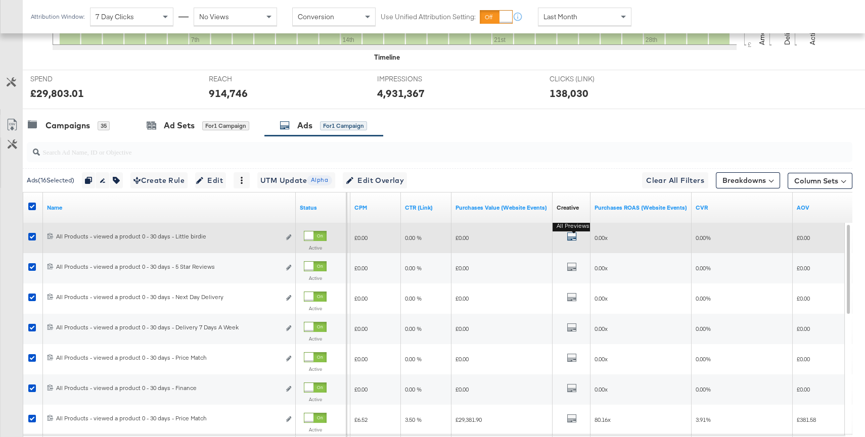
click at [574, 235] on icon "default" at bounding box center [572, 237] width 10 height 10
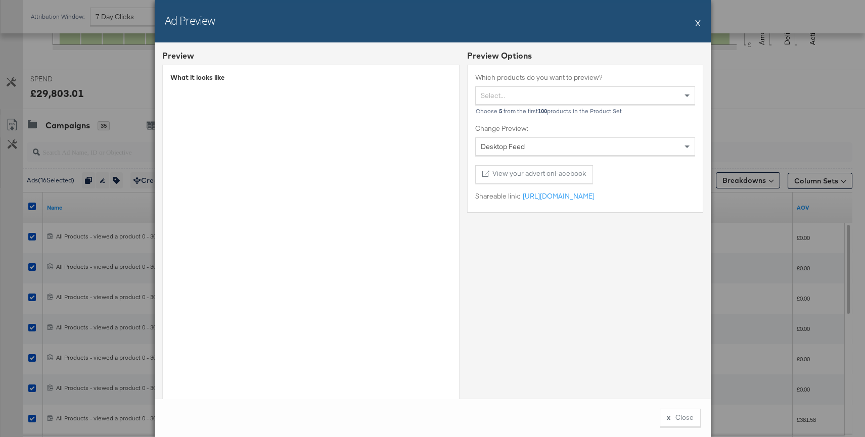
click at [694, 23] on div "Ad Preview X" at bounding box center [433, 21] width 556 height 42
click at [700, 22] on button "X" at bounding box center [698, 23] width 6 height 20
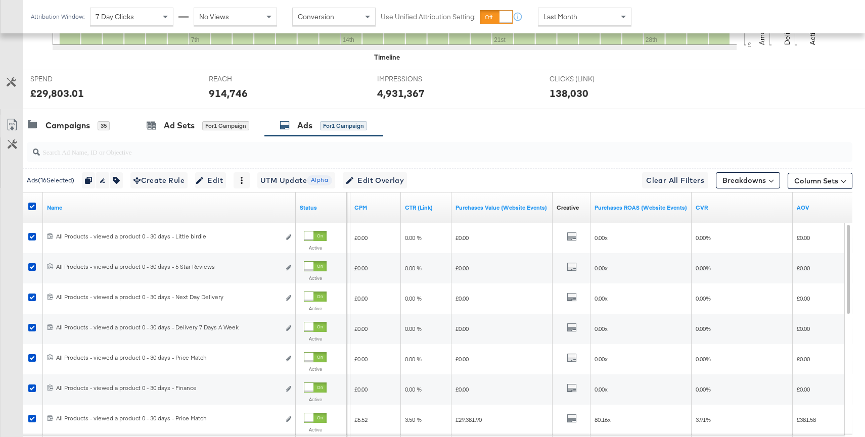
scroll to position [0, 0]
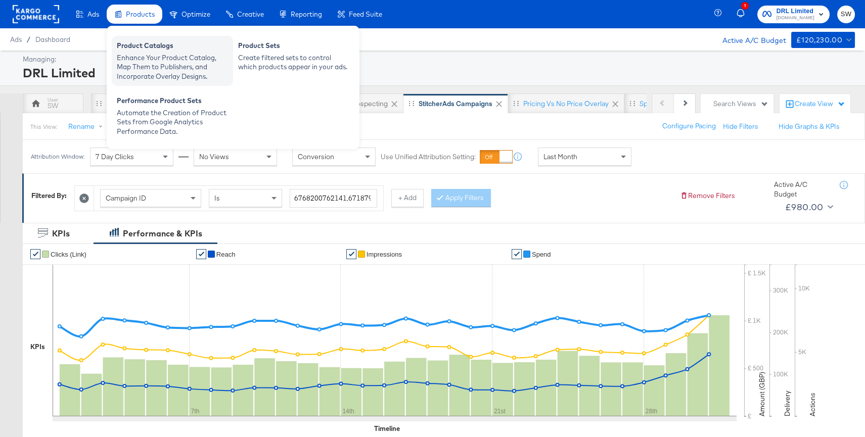
click at [159, 45] on div "Product Catalogs" at bounding box center [172, 47] width 111 height 12
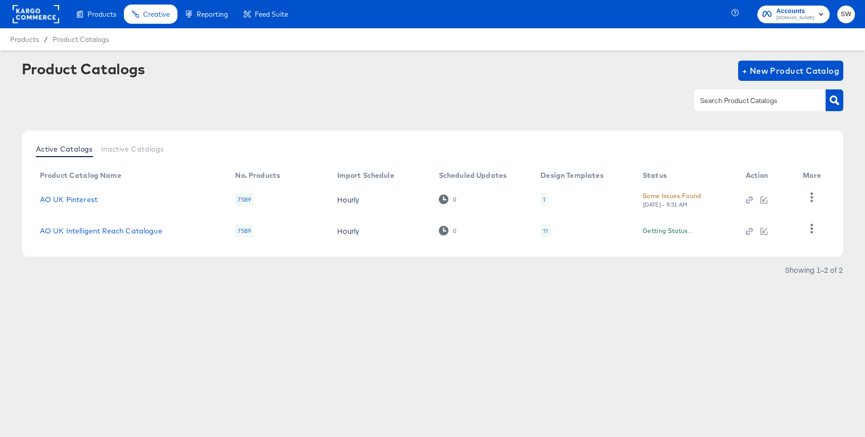
click at [106, 236] on td "AO UK Intelligent Reach Catalogue" at bounding box center [130, 230] width 196 height 31
click at [107, 232] on link "AO UK Intelligent Reach Catalogue" at bounding box center [101, 231] width 122 height 8
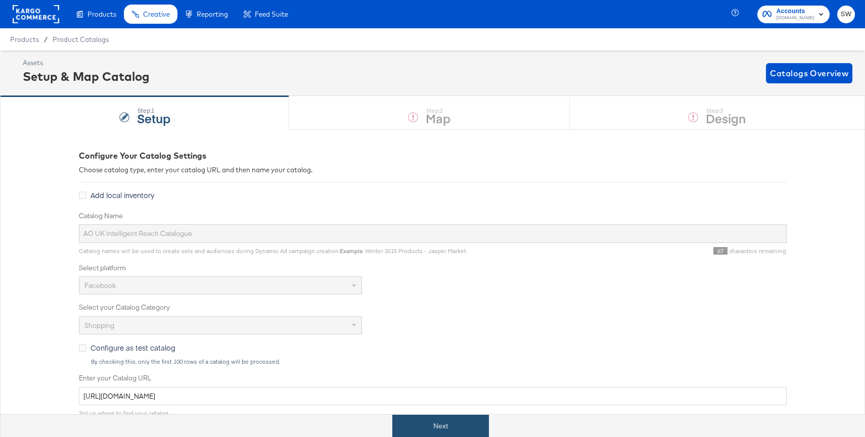
click at [431, 422] on button "Next" at bounding box center [440, 426] width 97 height 23
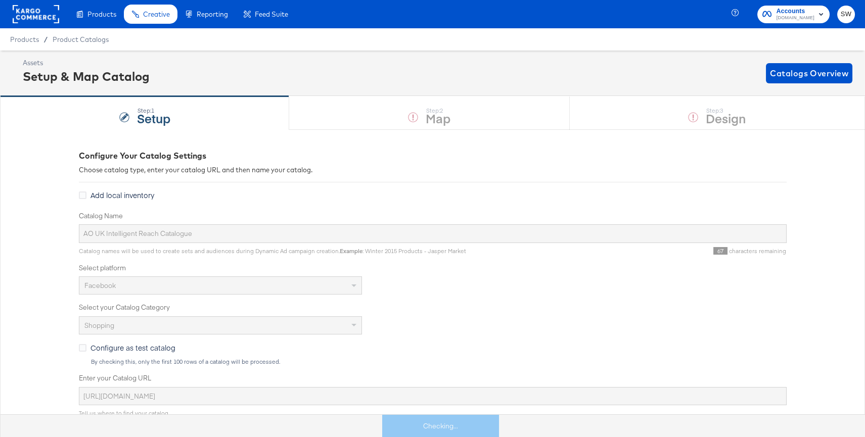
click at [623, 111] on div "Step: 1 Setup Step: 2 Map Step: 3 Design" at bounding box center [432, 112] width 865 height 33
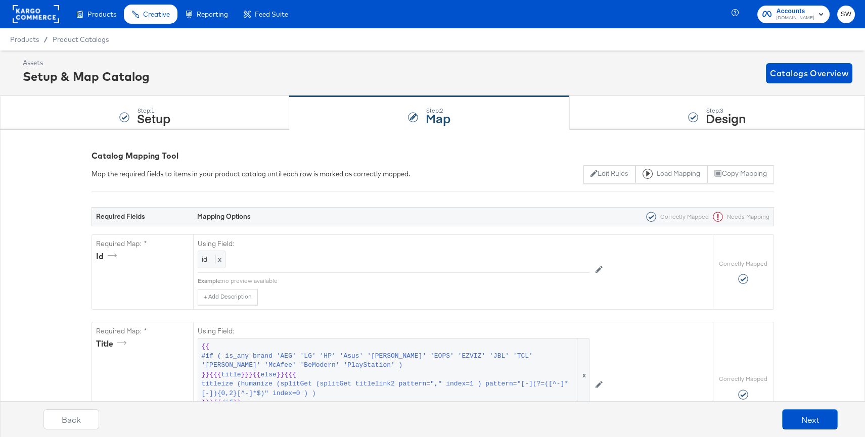
click at [623, 111] on div "Step: 3 Design" at bounding box center [717, 113] width 295 height 33
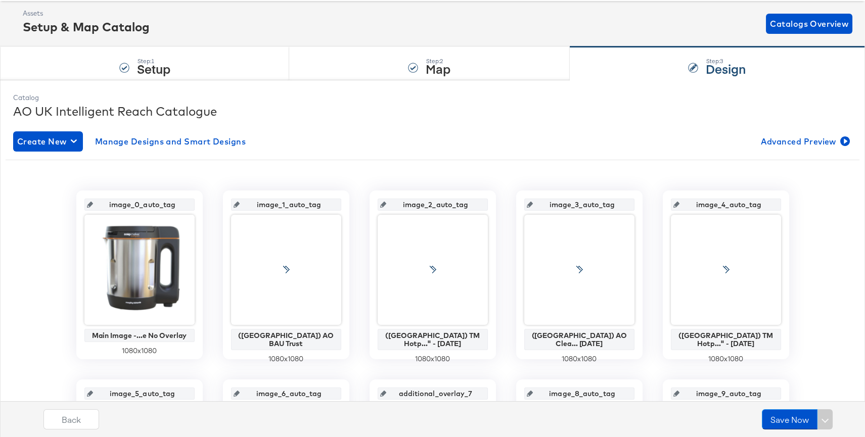
scroll to position [51, 0]
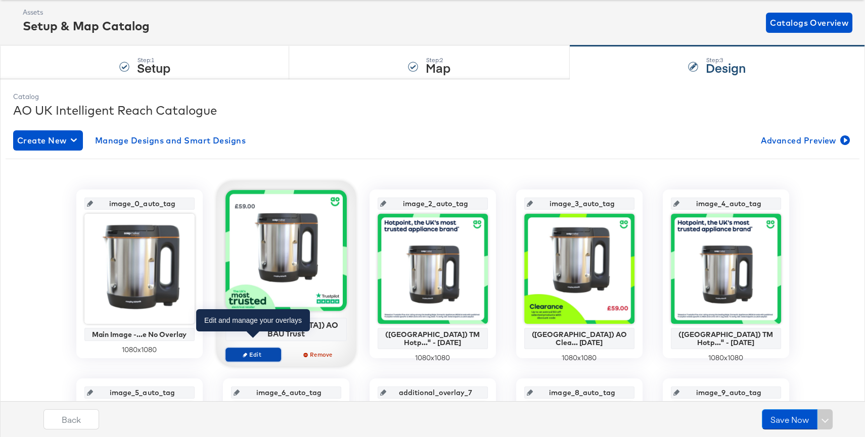
click at [256, 351] on span "Edit" at bounding box center [253, 355] width 47 height 8
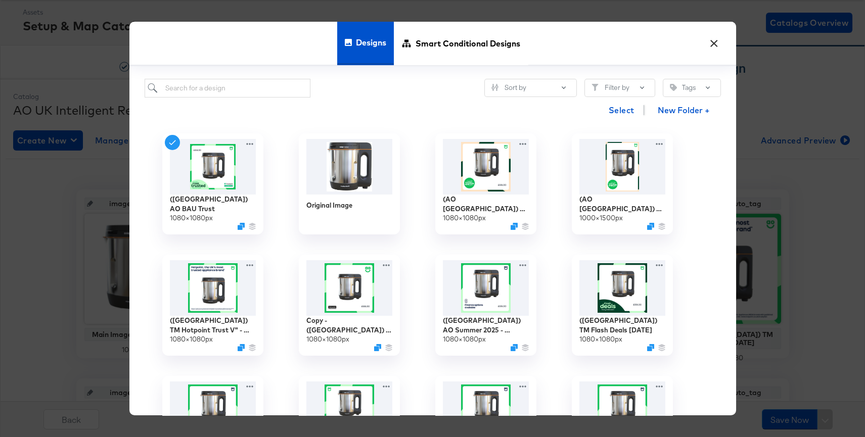
drag, startPoint x: 713, startPoint y: 41, endPoint x: 679, endPoint y: 113, distance: 79.2
click at [713, 41] on button "×" at bounding box center [714, 41] width 18 height 18
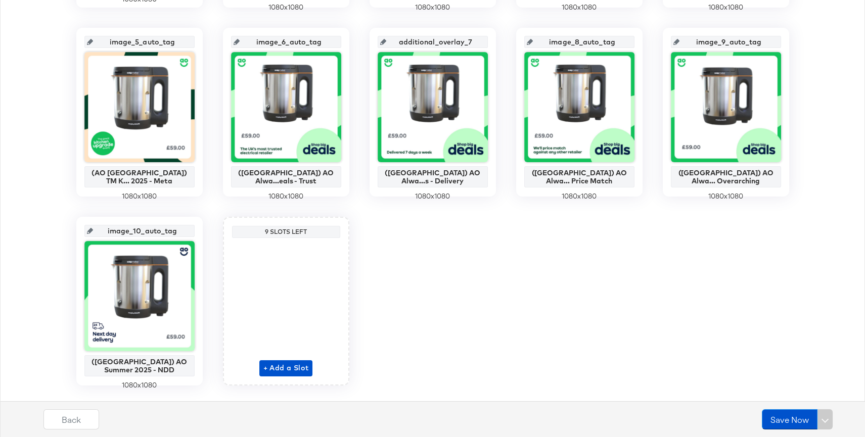
scroll to position [423, 0]
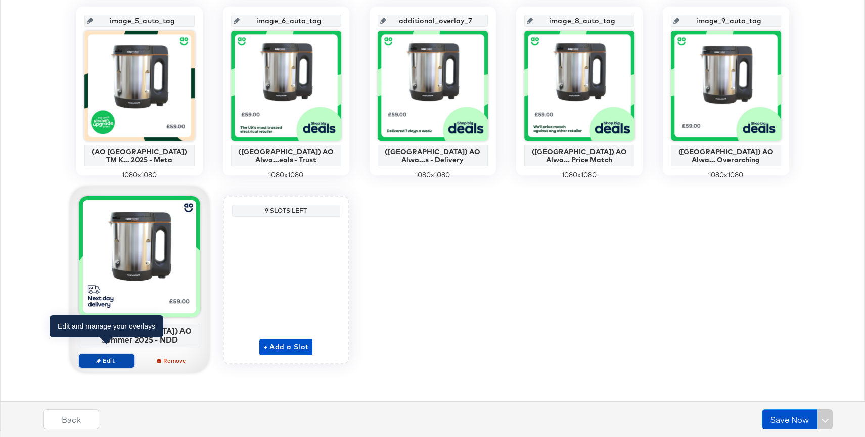
click at [120, 357] on span "Edit" at bounding box center [106, 361] width 47 height 8
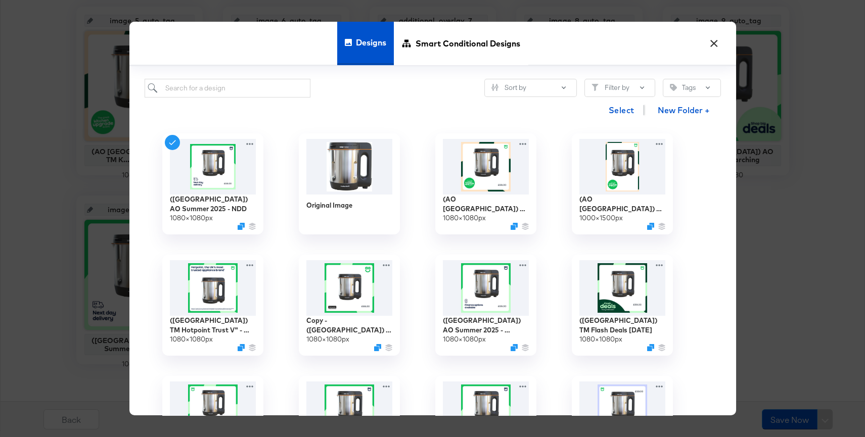
drag, startPoint x: 711, startPoint y: 41, endPoint x: 363, endPoint y: 59, distance: 348.8
click at [710, 41] on button "×" at bounding box center [714, 41] width 18 height 18
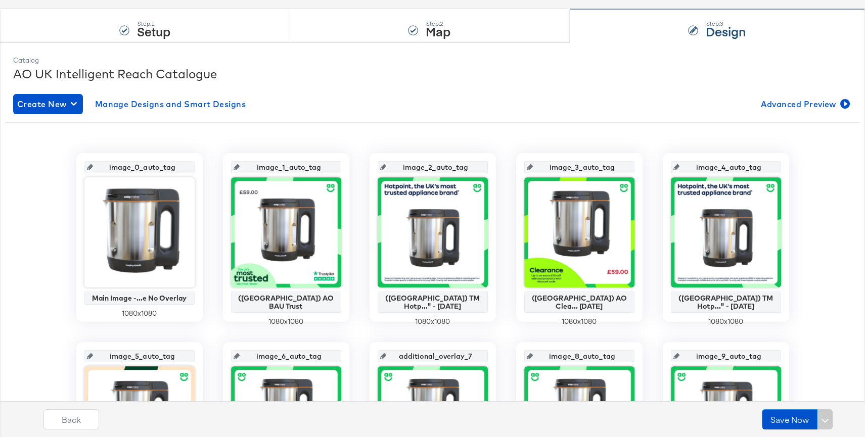
scroll to position [71, 0]
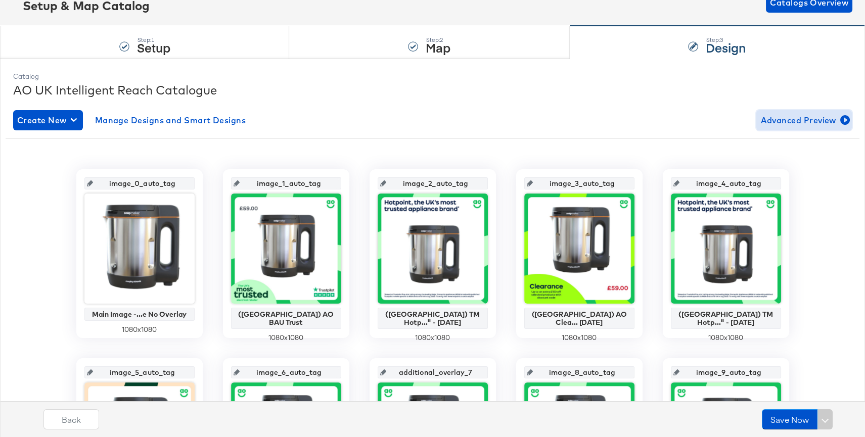
click at [792, 116] on span "Advanced Preview" at bounding box center [803, 120] width 87 height 14
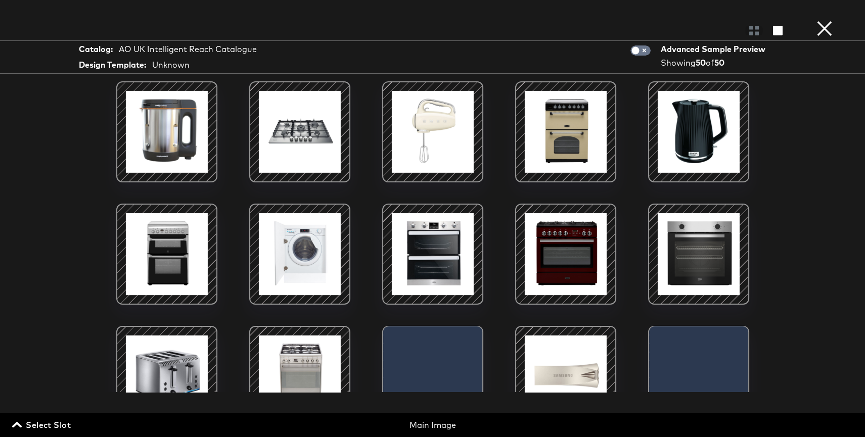
click at [35, 429] on span "Select Slot" at bounding box center [42, 425] width 57 height 14
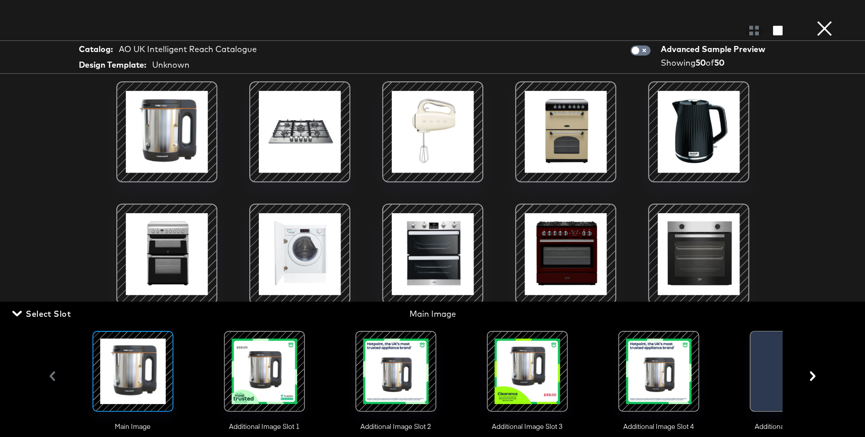
click at [272, 383] on div at bounding box center [264, 371] width 69 height 69
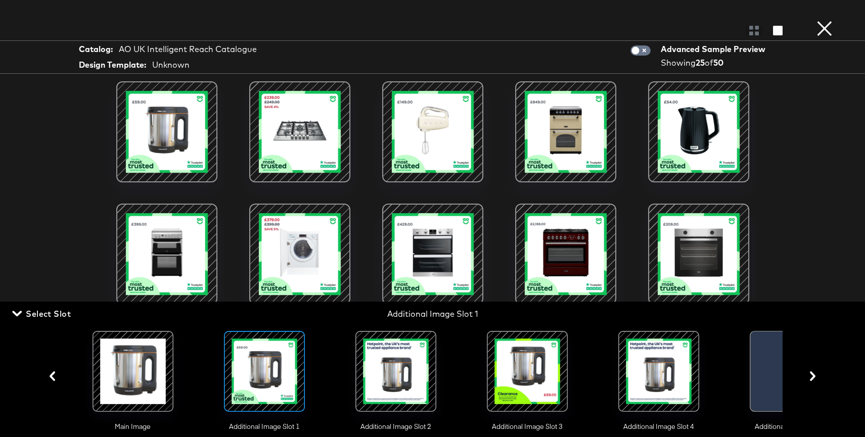
click at [45, 319] on span "Select Slot" at bounding box center [42, 314] width 57 height 14
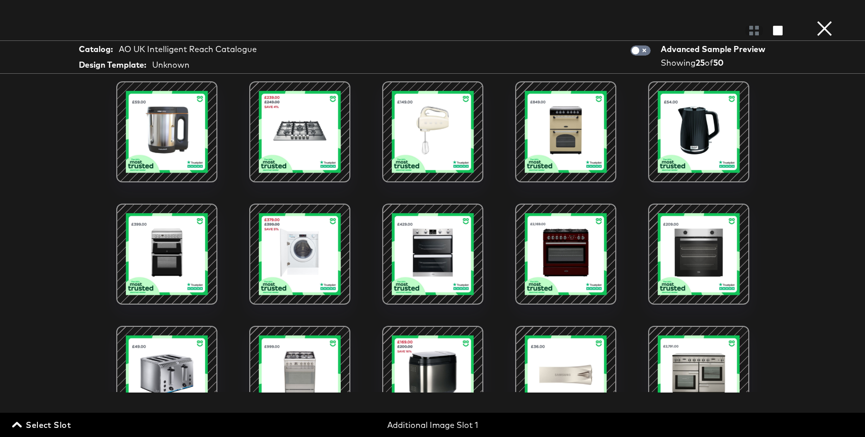
click at [52, 431] on span "Select Slot" at bounding box center [42, 425] width 57 height 14
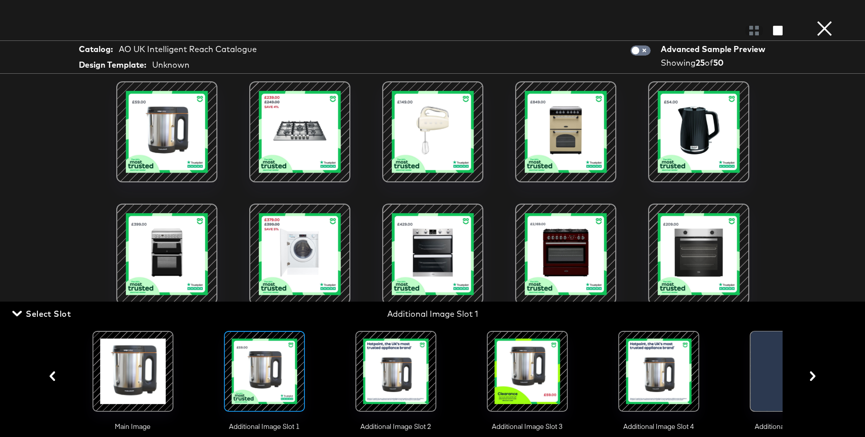
click at [381, 362] on div at bounding box center [396, 371] width 69 height 69
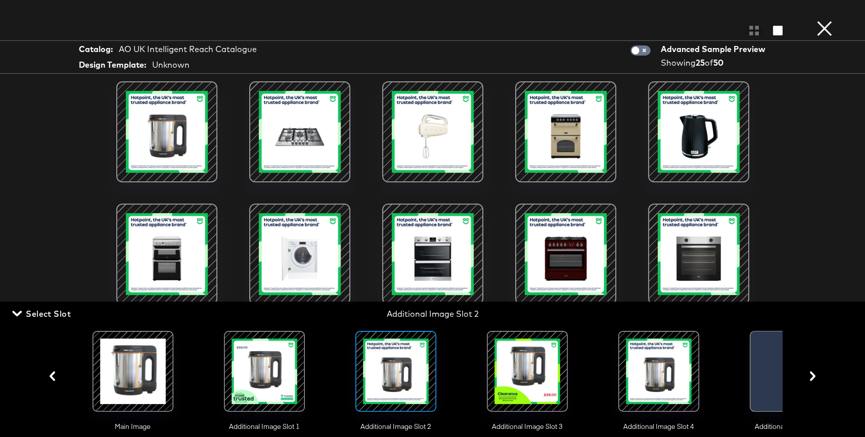
click at [496, 368] on div at bounding box center [527, 371] width 69 height 69
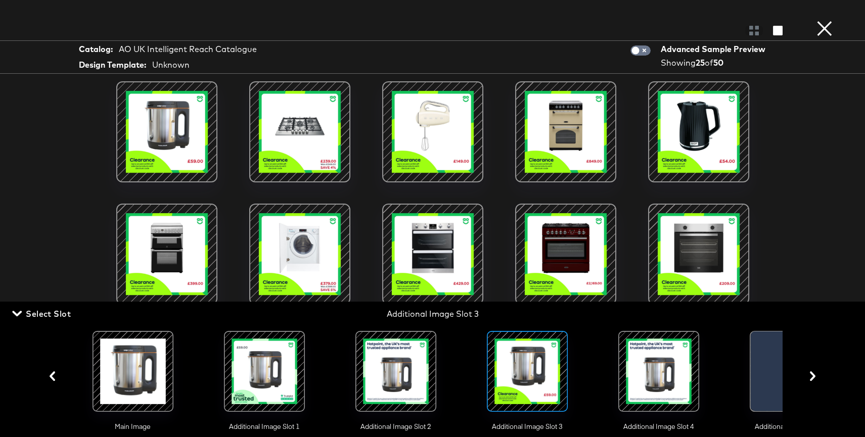
click at [658, 366] on div at bounding box center [658, 371] width 69 height 69
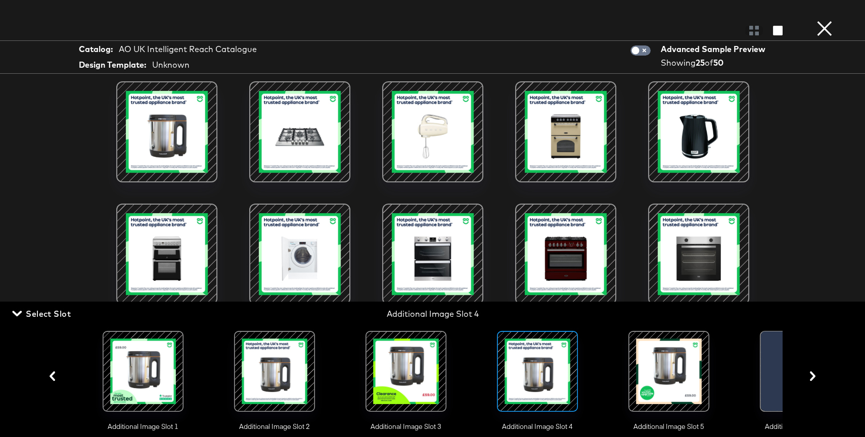
click at [647, 366] on div at bounding box center [669, 371] width 69 height 69
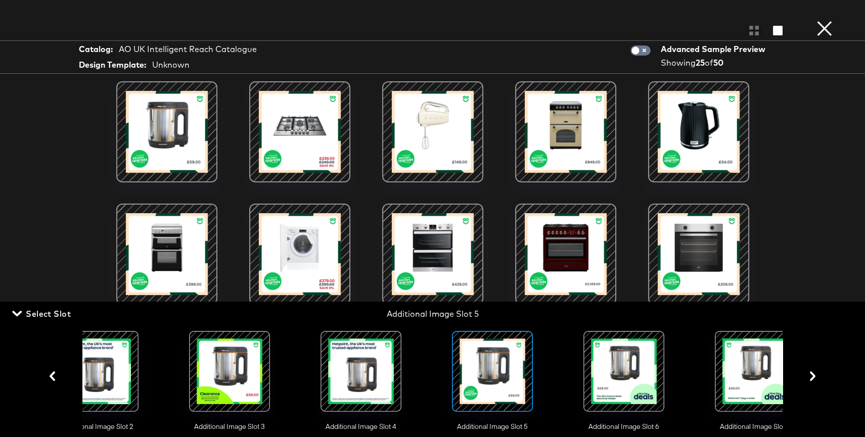
click at [647, 366] on div at bounding box center [624, 371] width 69 height 69
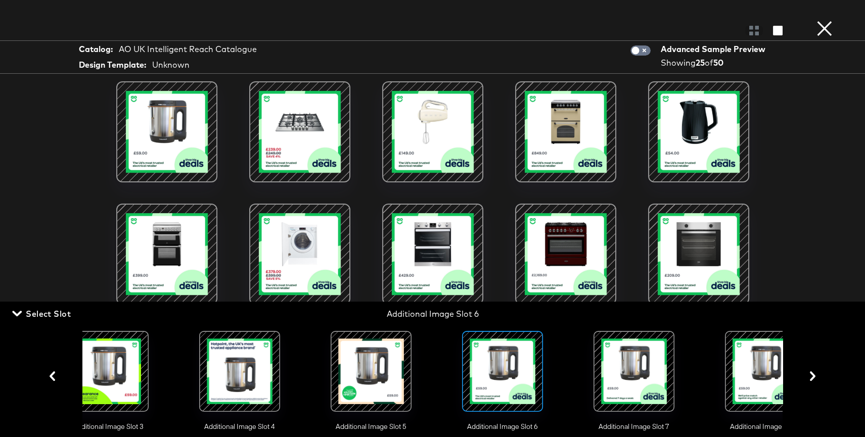
click at [647, 366] on div at bounding box center [634, 371] width 69 height 69
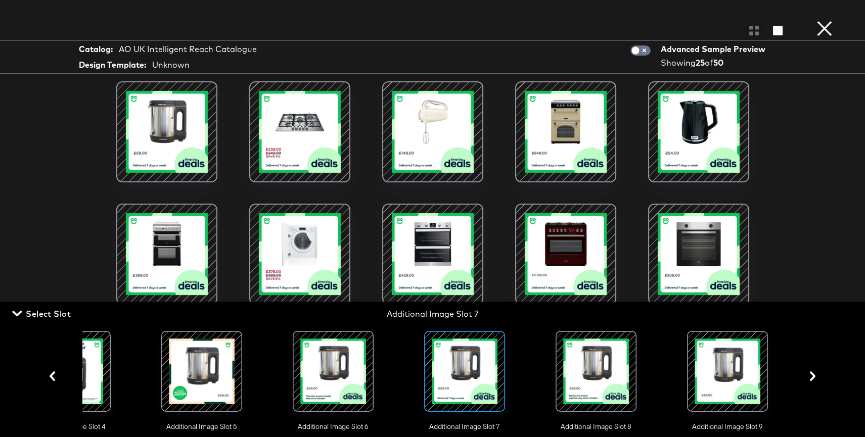
click at [605, 364] on div at bounding box center [596, 371] width 69 height 69
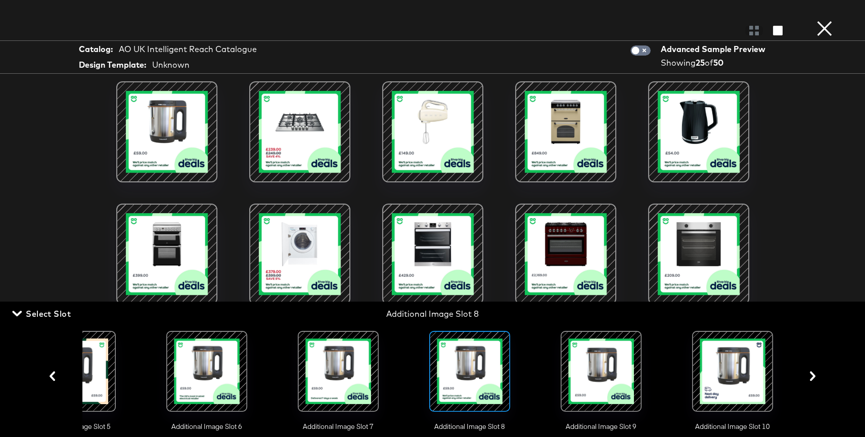
click at [605, 364] on div at bounding box center [601, 371] width 69 height 69
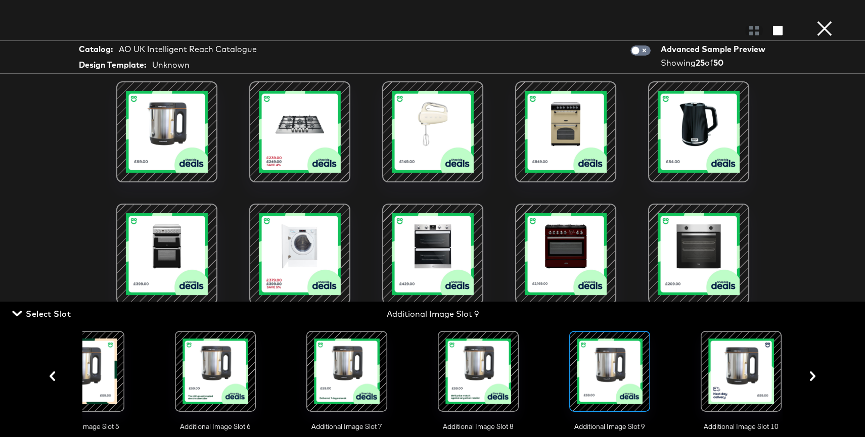
scroll to position [0, 715]
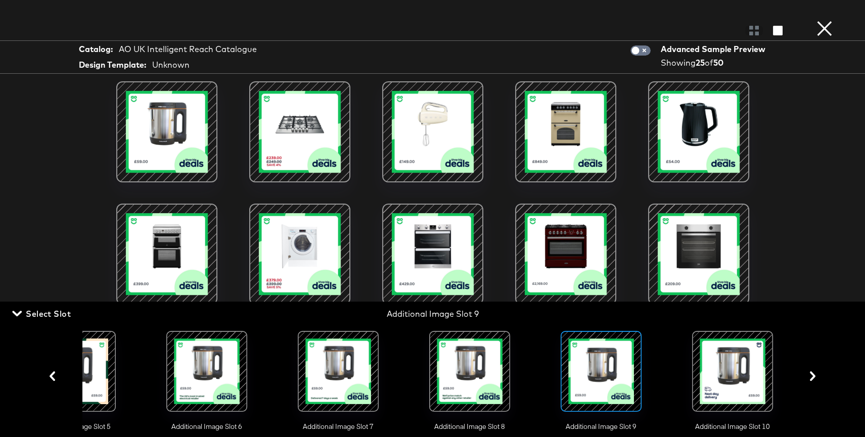
click at [703, 370] on div at bounding box center [732, 371] width 69 height 69
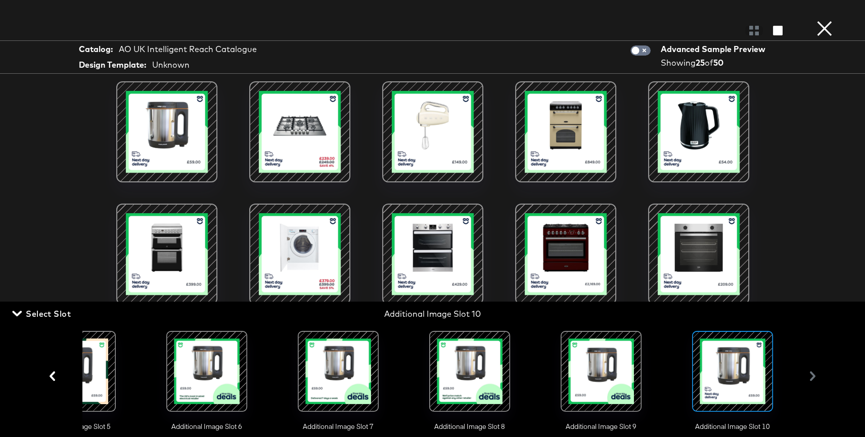
click at [832, 20] on button "×" at bounding box center [825, 10] width 20 height 20
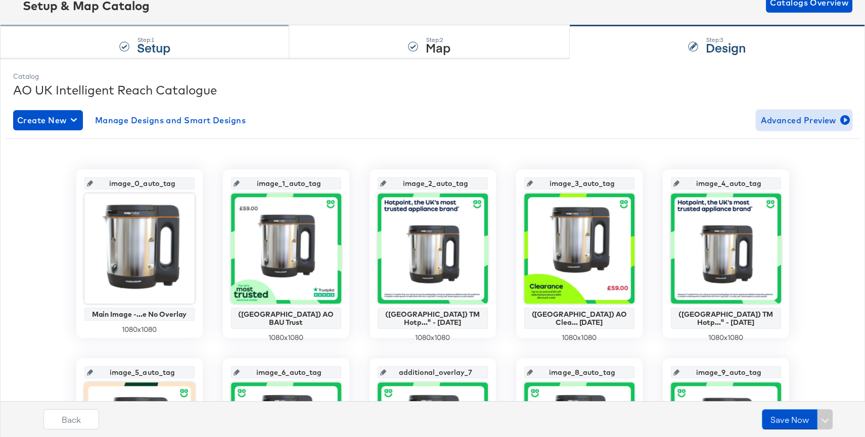
scroll to position [0, 0]
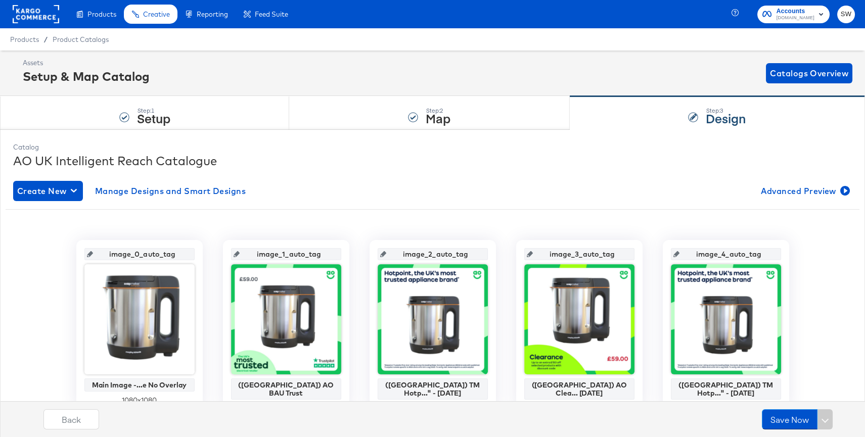
click at [52, 17] on rect at bounding box center [36, 14] width 47 height 18
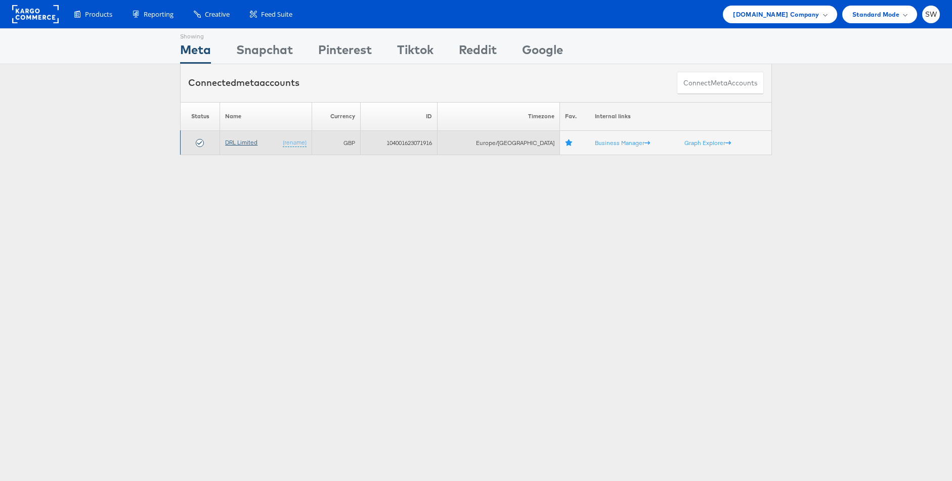
drag, startPoint x: 237, startPoint y: 133, endPoint x: 239, endPoint y: 138, distance: 5.7
click at [237, 133] on td "DRL Limited (rename)" at bounding box center [266, 143] width 92 height 24
click at [240, 141] on link "DRL Limited" at bounding box center [241, 143] width 32 height 8
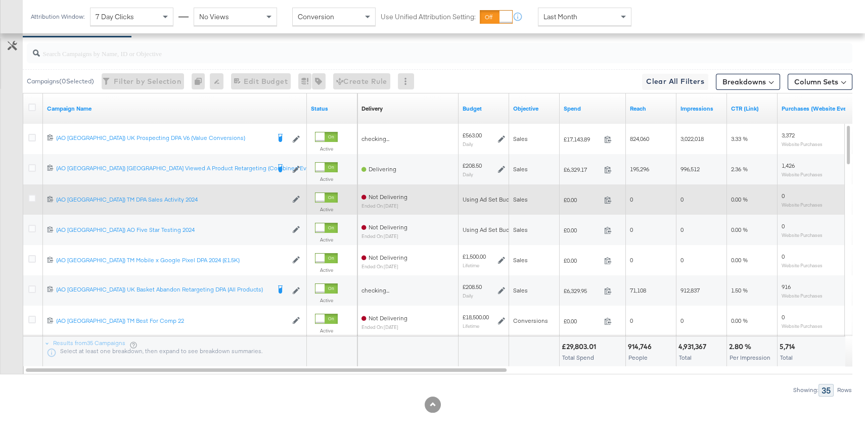
scroll to position [387, 0]
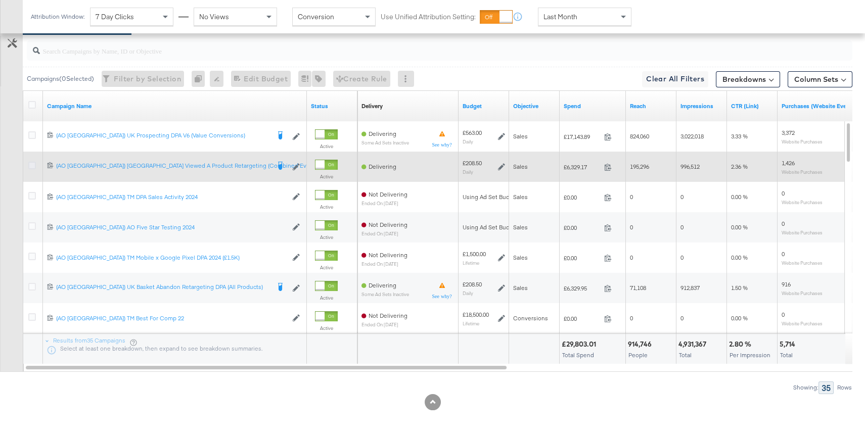
click at [32, 164] on icon at bounding box center [32, 166] width 8 height 8
click at [0, 0] on input "checkbox" at bounding box center [0, 0] width 0 height 0
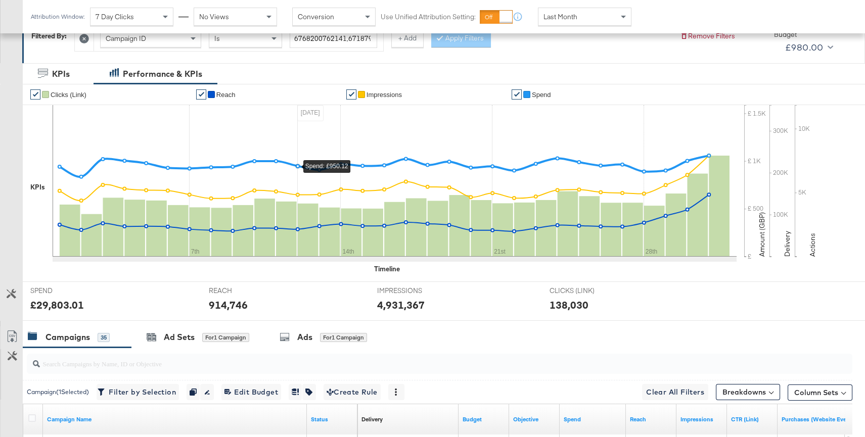
scroll to position [151, 0]
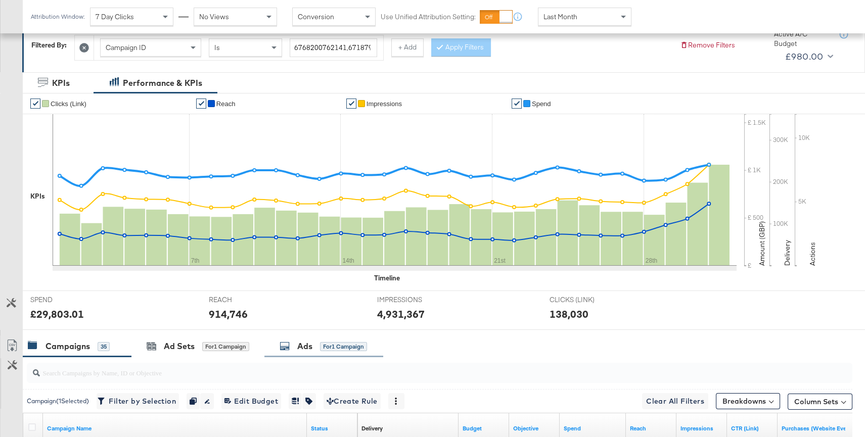
drag, startPoint x: 309, startPoint y: 343, endPoint x: 308, endPoint y: 336, distance: 7.2
click at [309, 343] on div "Ads" at bounding box center [304, 347] width 15 height 12
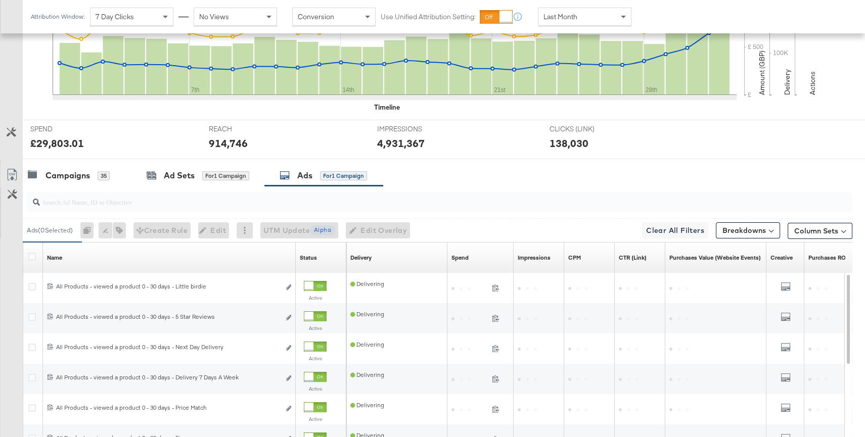
scroll to position [324, 0]
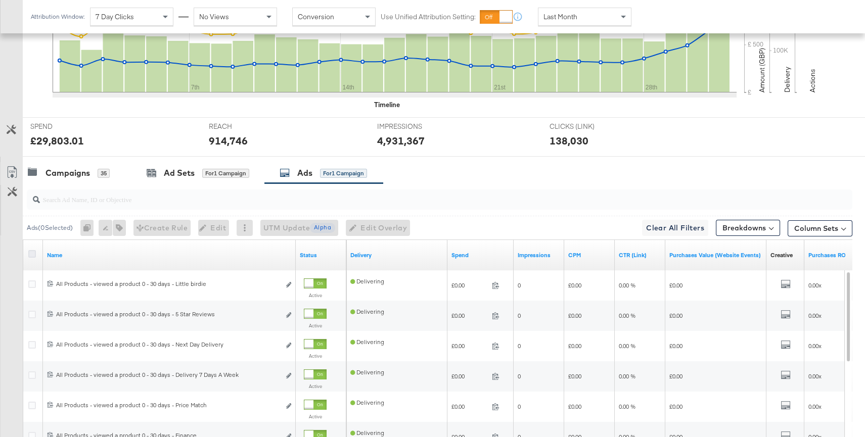
click at [33, 251] on icon at bounding box center [32, 254] width 8 height 8
click at [0, 0] on input "checkbox" at bounding box center [0, 0] width 0 height 0
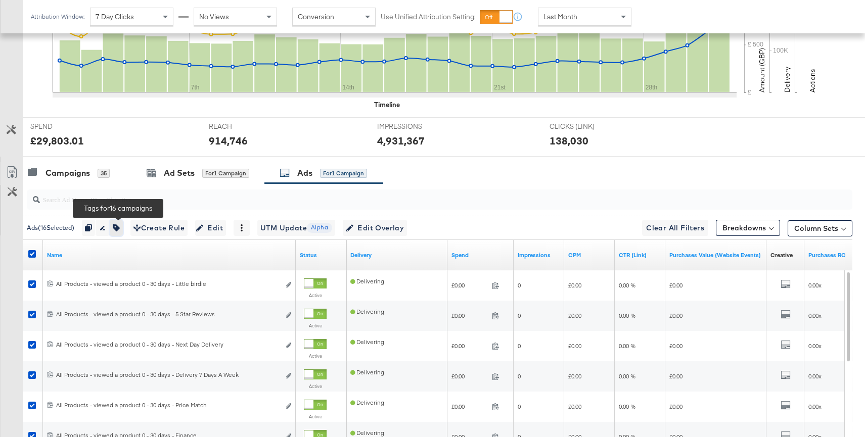
click at [120, 228] on icon "button" at bounding box center [116, 228] width 7 height 7
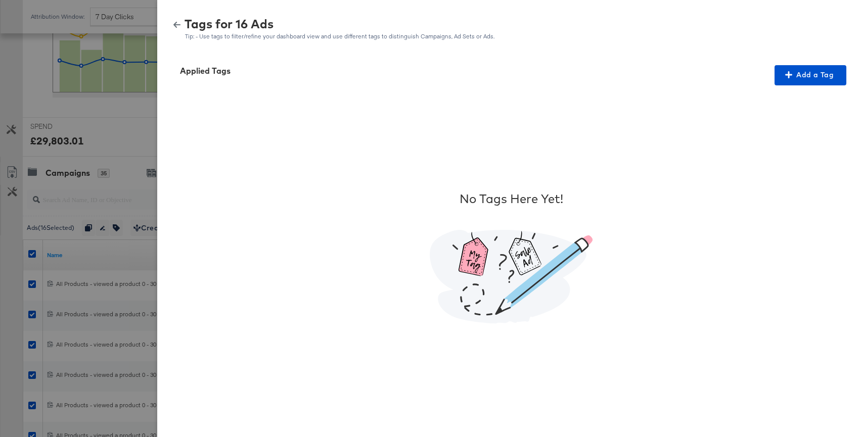
click at [176, 26] on icon "button" at bounding box center [176, 25] width 7 height 6
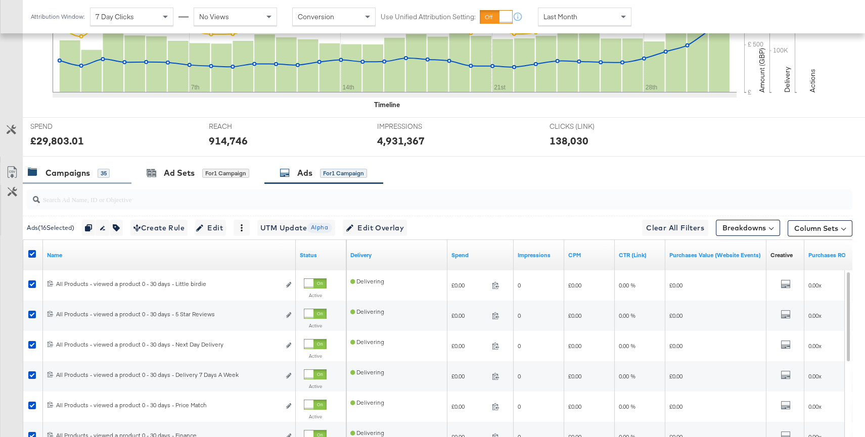
click at [77, 174] on div "Campaigns" at bounding box center [68, 173] width 44 height 12
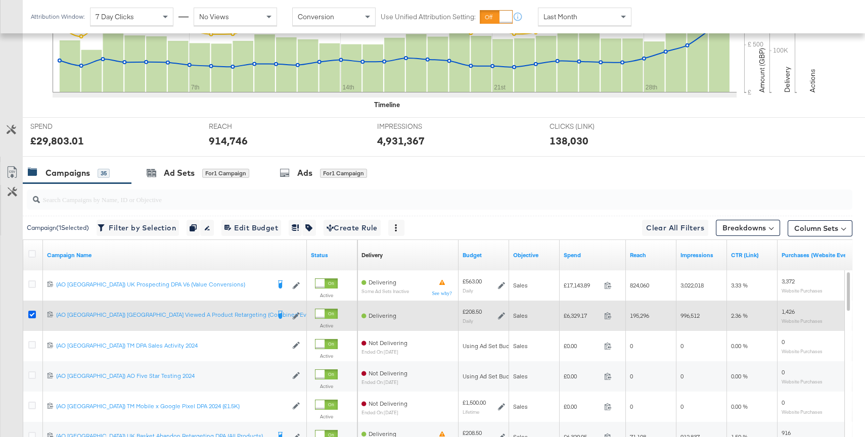
click at [32, 311] on icon at bounding box center [32, 315] width 8 height 8
click at [0, 0] on input "checkbox" at bounding box center [0, 0] width 0 height 0
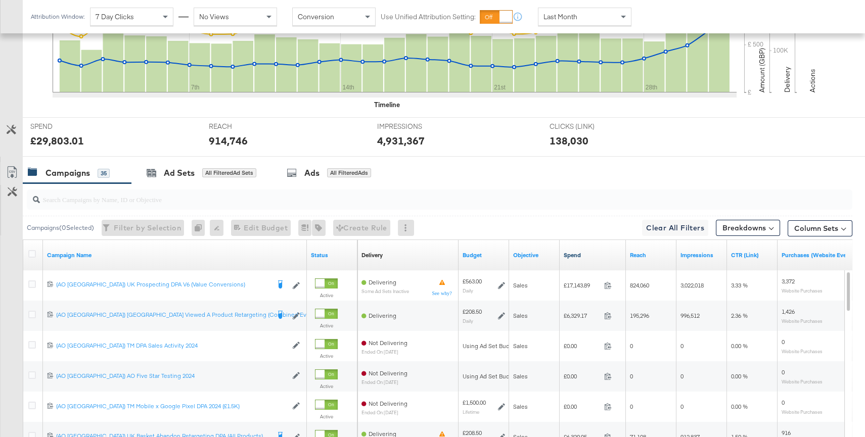
click at [574, 257] on link "Spend" at bounding box center [593, 255] width 58 height 8
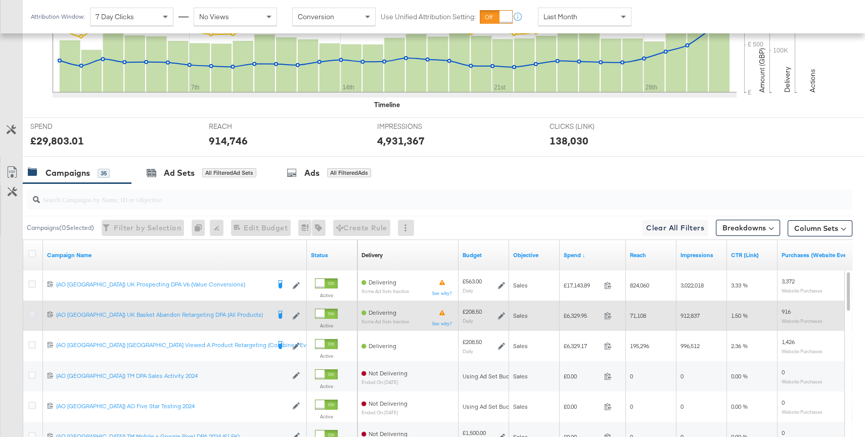
click at [32, 315] on icon at bounding box center [32, 315] width 8 height 8
click at [0, 0] on input "checkbox" at bounding box center [0, 0] width 0 height 0
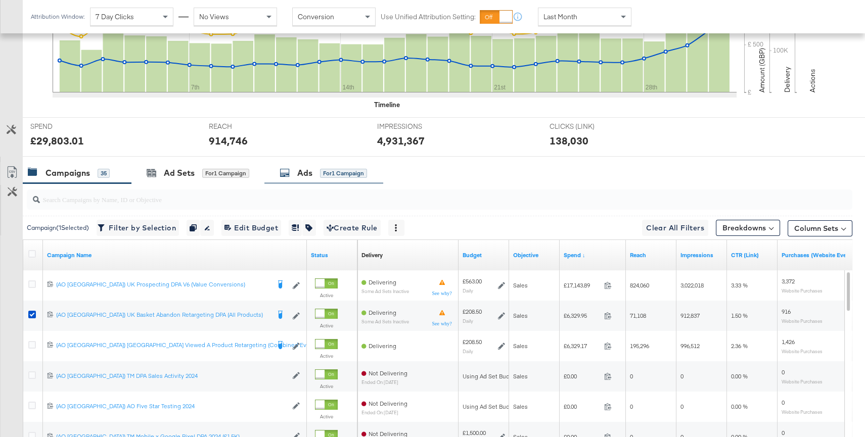
click at [307, 173] on div "Ads" at bounding box center [304, 173] width 15 height 12
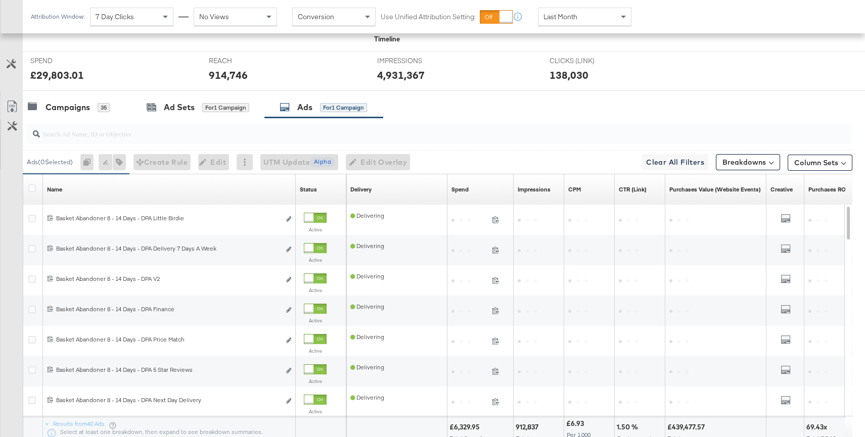
scroll to position [400, 0]
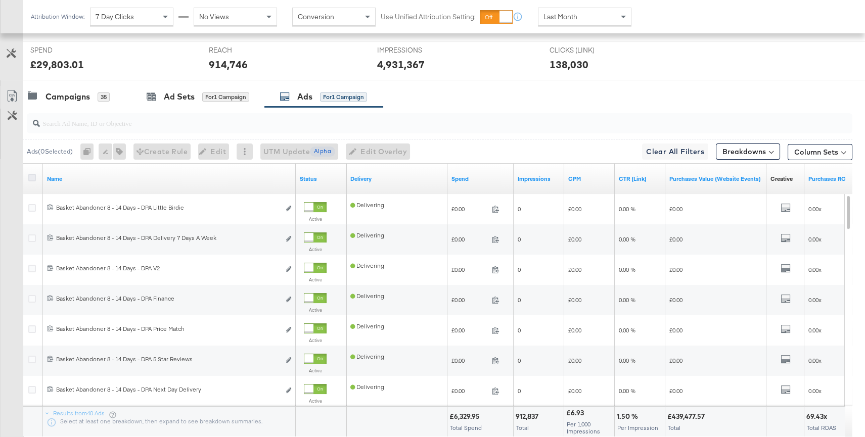
click at [31, 176] on icon at bounding box center [32, 178] width 8 height 8
click at [0, 0] on input "checkbox" at bounding box center [0, 0] width 0 height 0
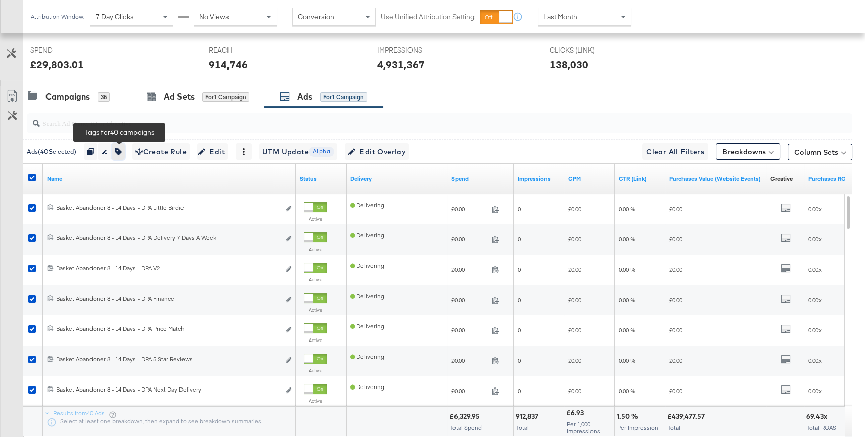
click at [122, 153] on icon "button" at bounding box center [118, 151] width 7 height 7
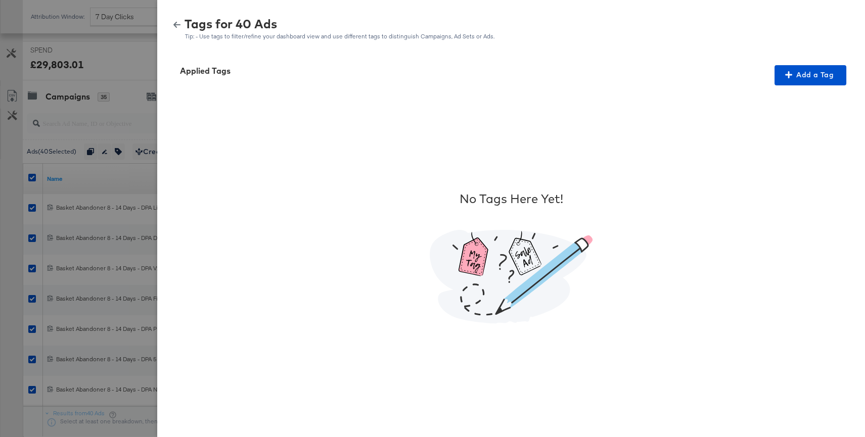
click at [177, 28] on div "Tags for 40 Ads Tip: - Use tags to filter/refine your dashboard view and use di…" at bounding box center [511, 29] width 684 height 22
click at [177, 24] on icon "button" at bounding box center [176, 25] width 7 height 6
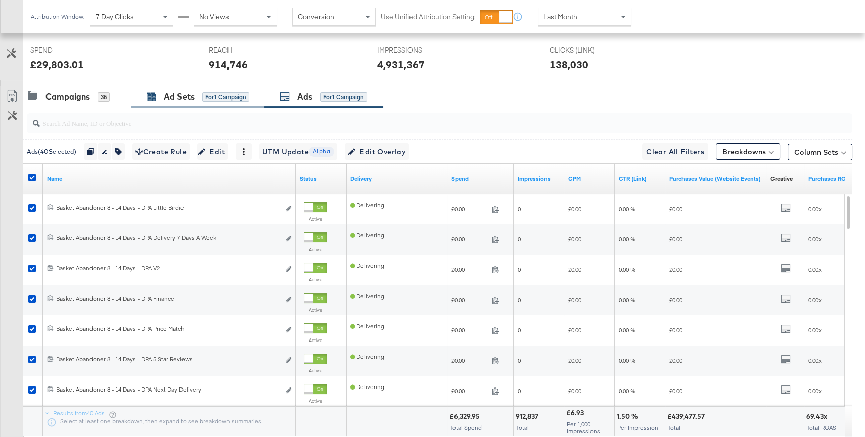
click at [185, 97] on div "Ad Sets" at bounding box center [179, 97] width 31 height 12
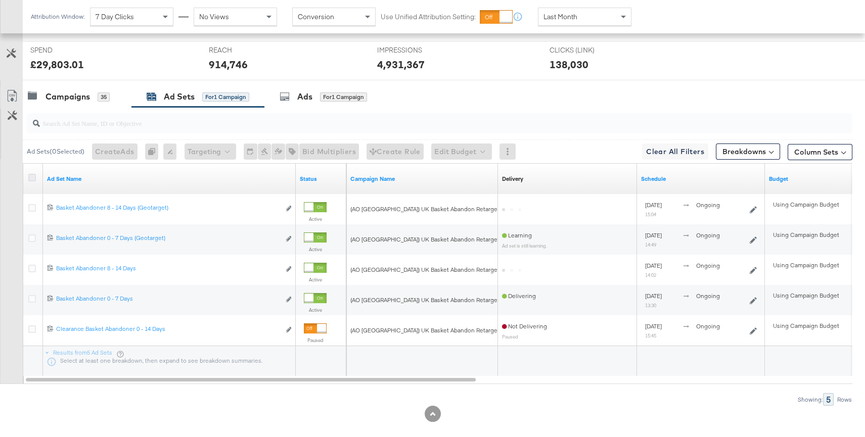
click at [30, 176] on icon at bounding box center [32, 178] width 8 height 8
click at [0, 0] on input "checkbox" at bounding box center [0, 0] width 0 height 0
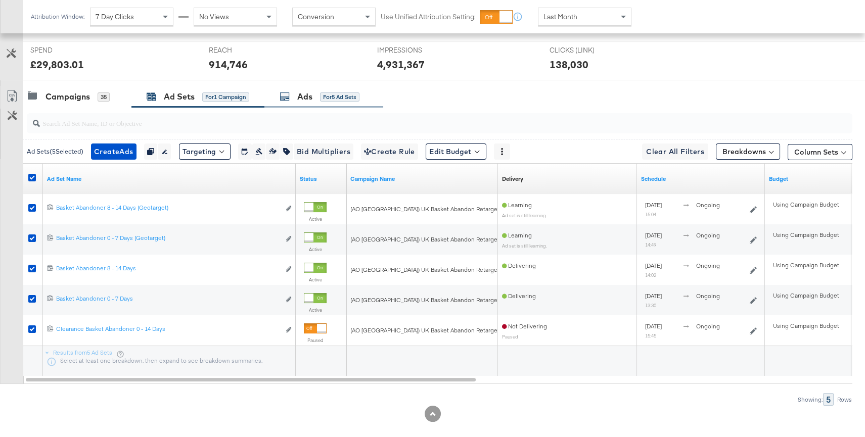
click at [317, 96] on div "Ads for 5 Ad Sets" at bounding box center [320, 97] width 80 height 12
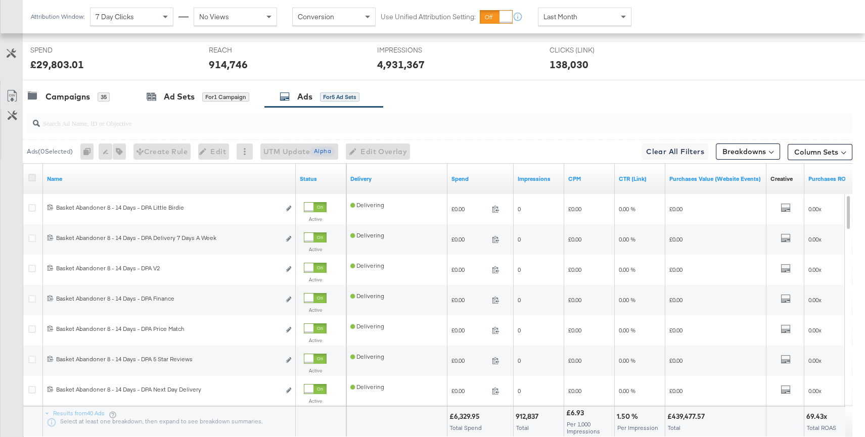
click at [33, 175] on icon at bounding box center [32, 178] width 8 height 8
click at [0, 0] on input "checkbox" at bounding box center [0, 0] width 0 height 0
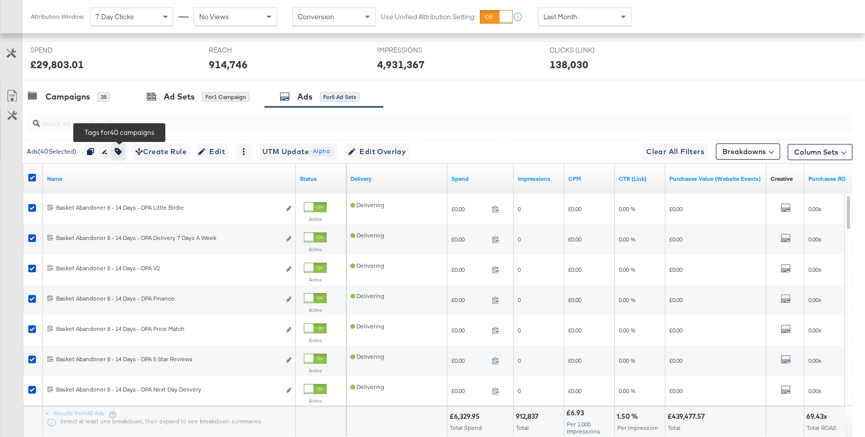
click at [125, 153] on button "button" at bounding box center [118, 152] width 13 height 16
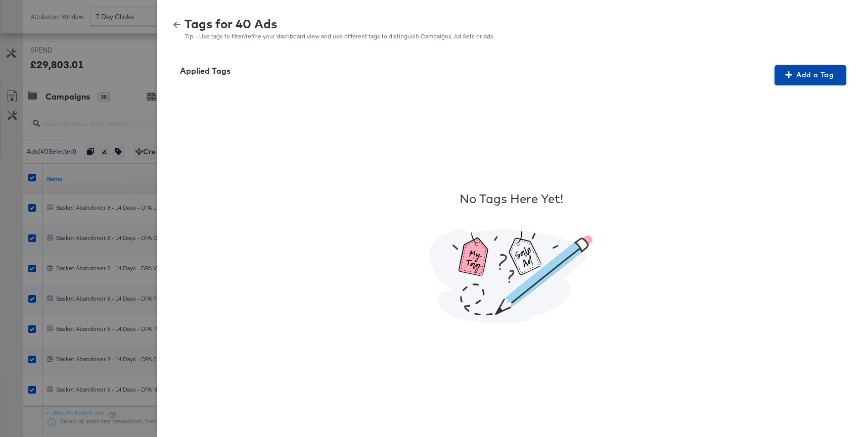
click at [818, 75] on span "Add a Tag" at bounding box center [811, 75] width 64 height 13
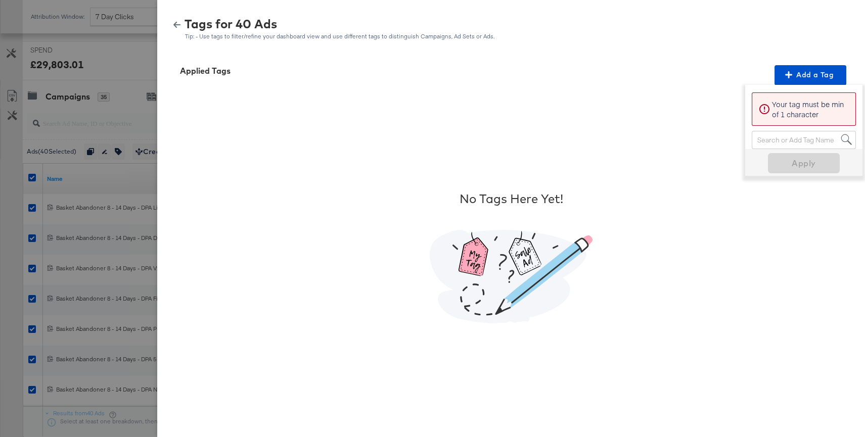
click at [787, 140] on div "Search or Add Tag Name" at bounding box center [803, 139] width 103 height 17
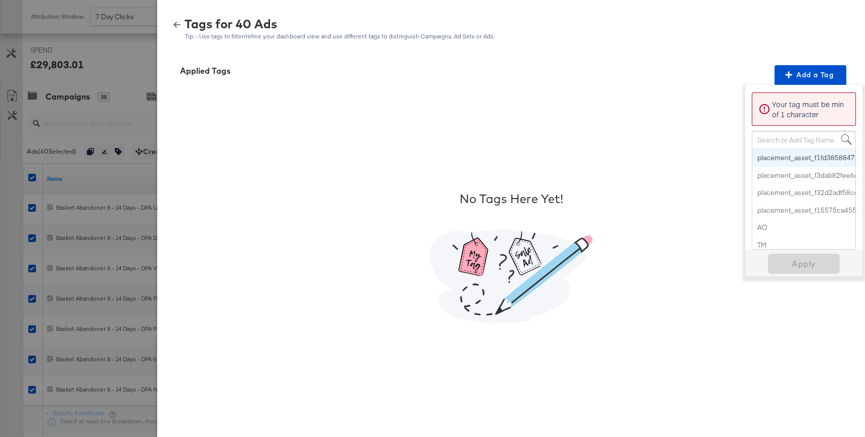
paste input "Percent Off"
type input "Percent Off"
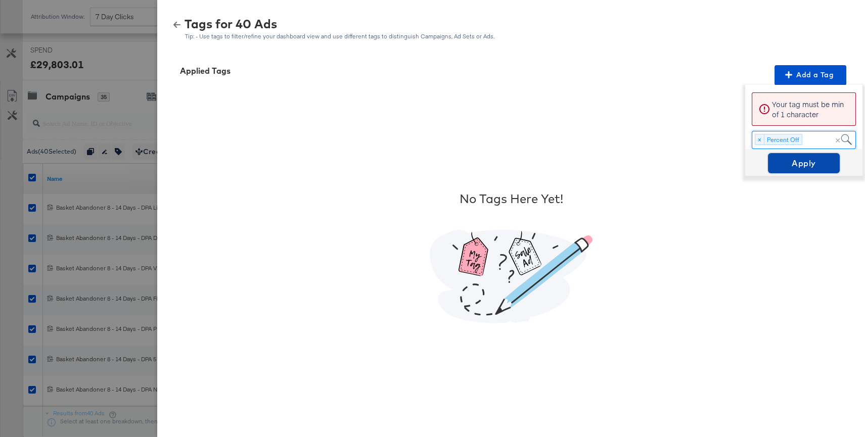
click at [792, 167] on span "Apply" at bounding box center [804, 163] width 64 height 14
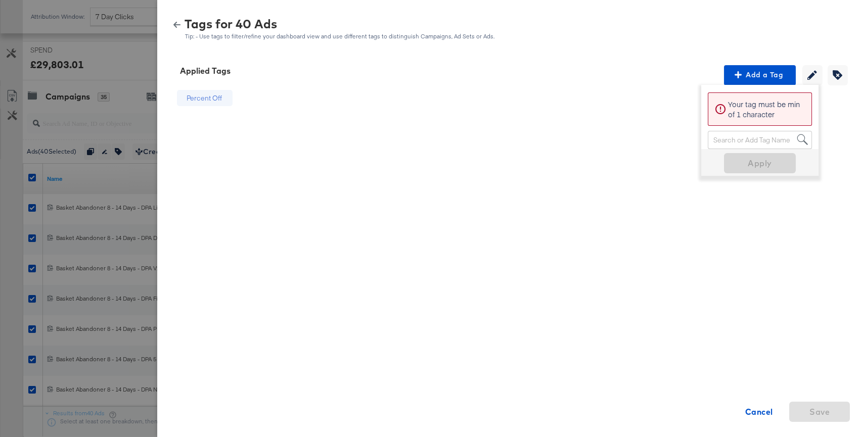
click at [173, 22] on icon "button" at bounding box center [176, 24] width 7 height 7
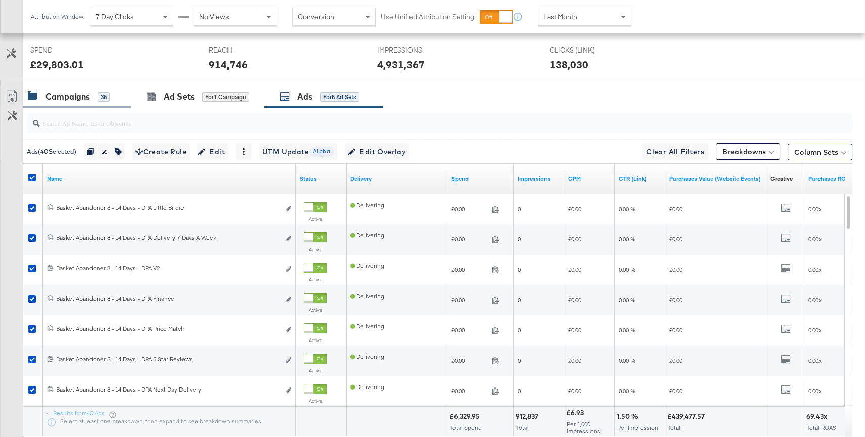
click at [73, 89] on div "Campaigns 35" at bounding box center [77, 97] width 109 height 22
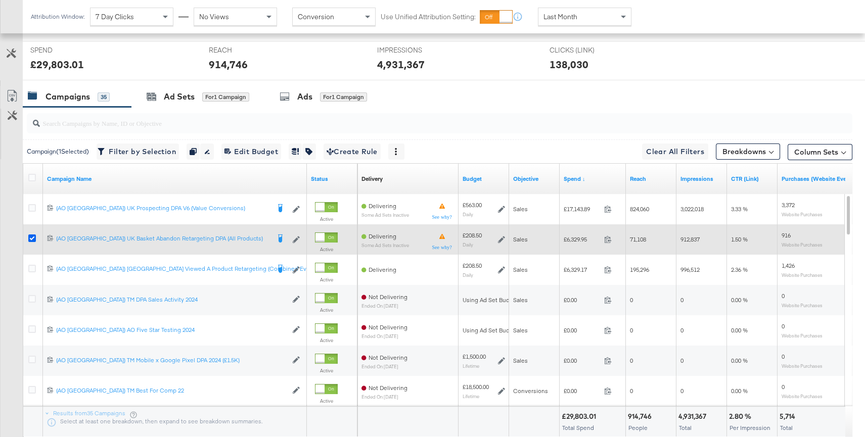
click at [34, 235] on icon at bounding box center [32, 239] width 8 height 8
click at [0, 0] on input "checkbox" at bounding box center [0, 0] width 0 height 0
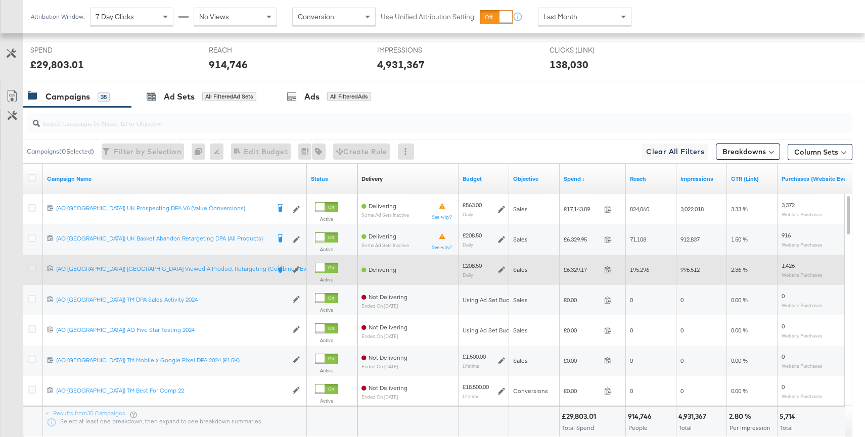
click at [32, 266] on icon at bounding box center [32, 269] width 8 height 8
click at [0, 0] on input "checkbox" at bounding box center [0, 0] width 0 height 0
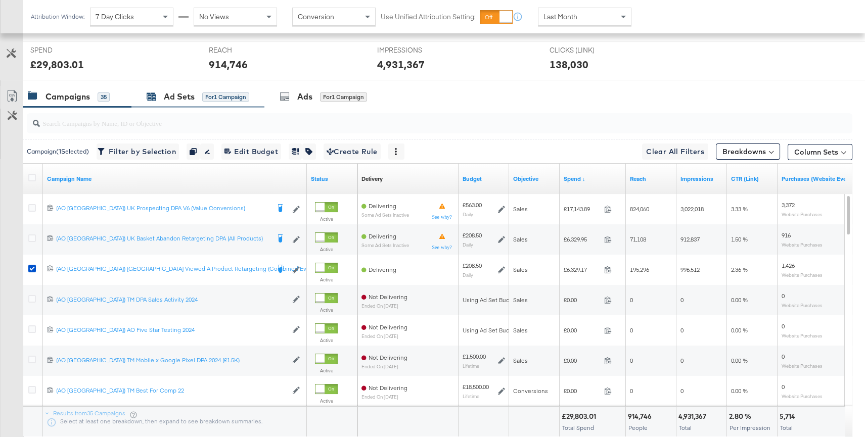
click at [183, 93] on div "Ad Sets" at bounding box center [179, 97] width 31 height 12
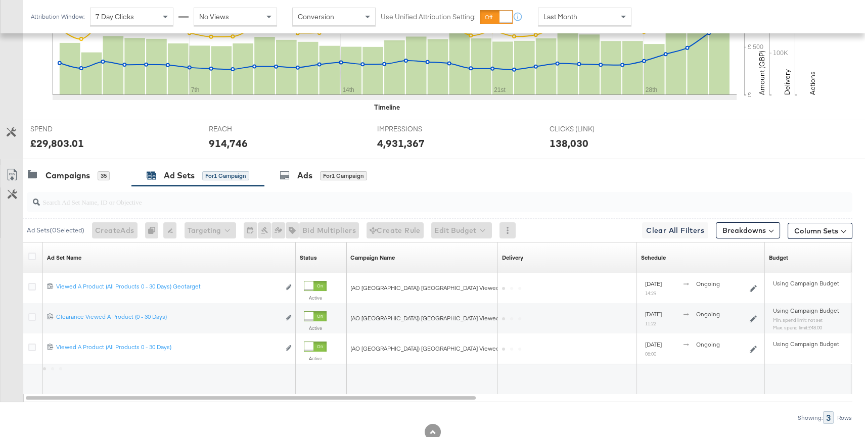
scroll to position [352, 0]
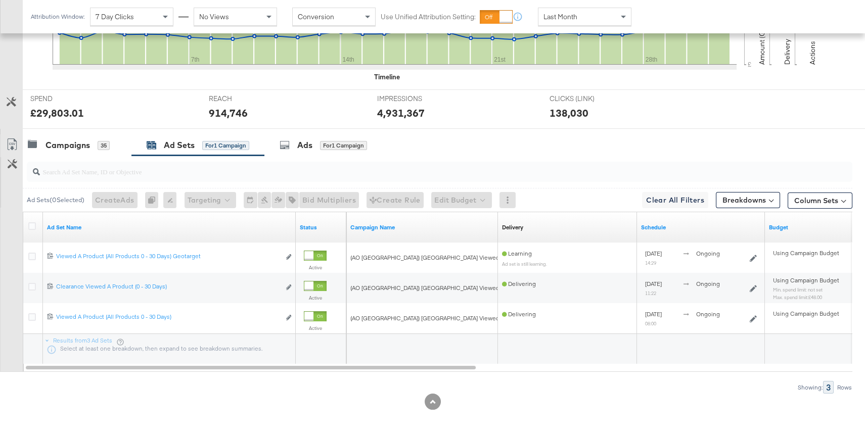
click at [33, 220] on div at bounding box center [33, 227] width 19 height 18
click at [32, 222] on icon at bounding box center [32, 226] width 8 height 8
click at [0, 0] on input "checkbox" at bounding box center [0, 0] width 0 height 0
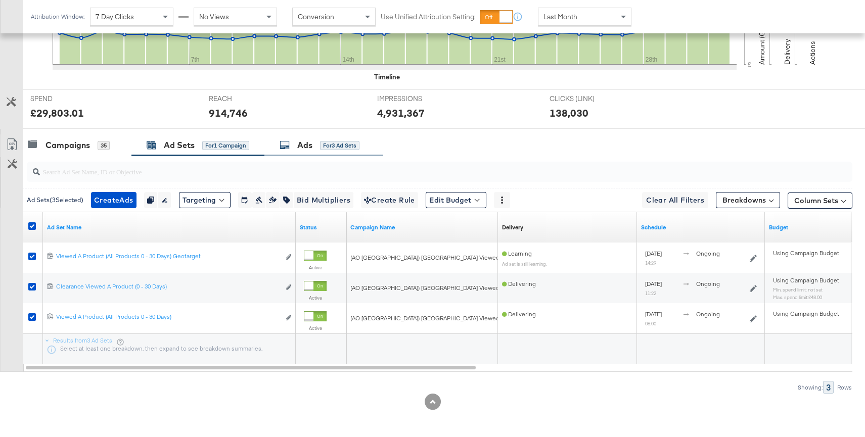
click at [300, 137] on div "Ads for 3 Ad Sets" at bounding box center [323, 146] width 119 height 22
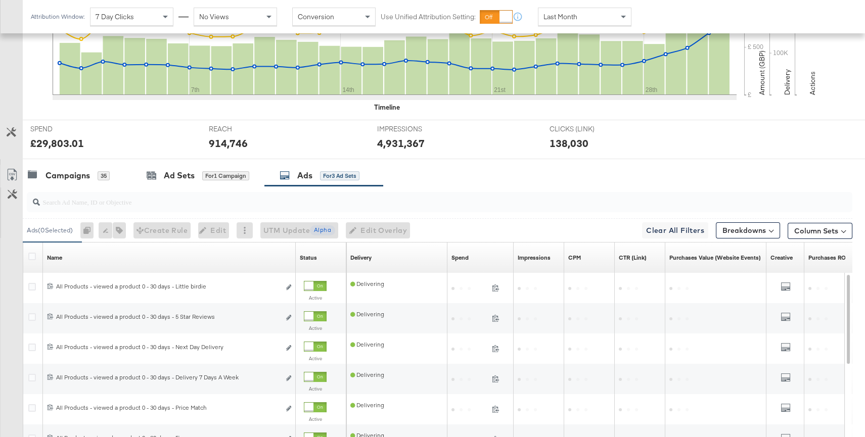
scroll to position [400, 0]
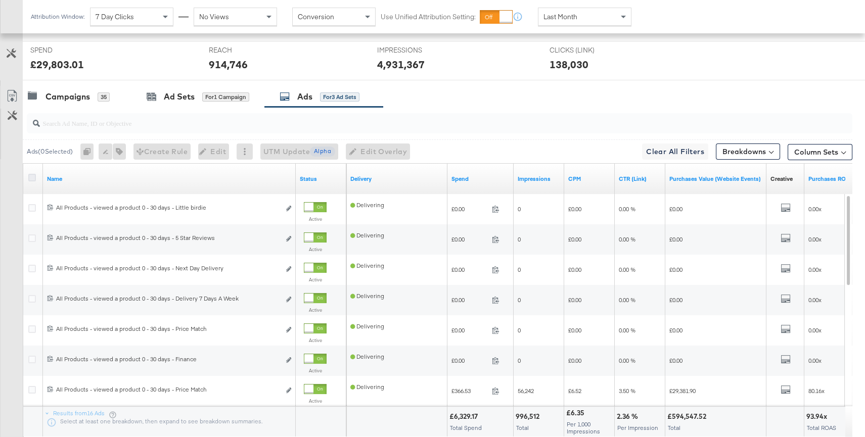
click at [29, 174] on icon at bounding box center [32, 178] width 8 height 8
click at [0, 0] on input "checkbox" at bounding box center [0, 0] width 0 height 0
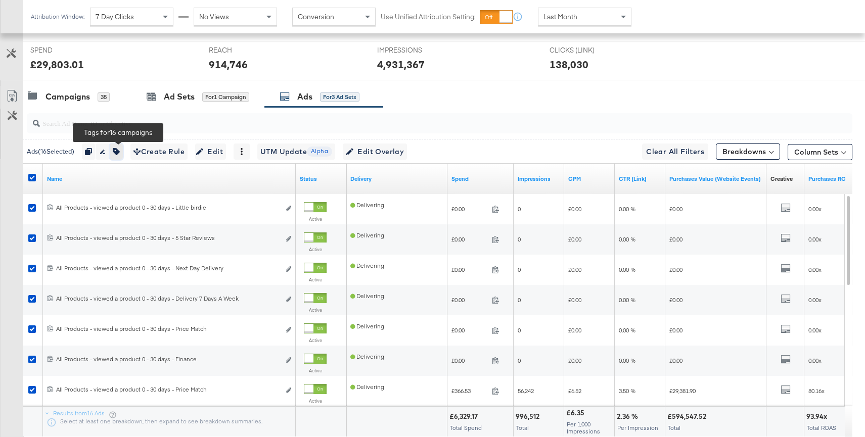
click at [119, 149] on icon "button" at bounding box center [116, 151] width 7 height 7
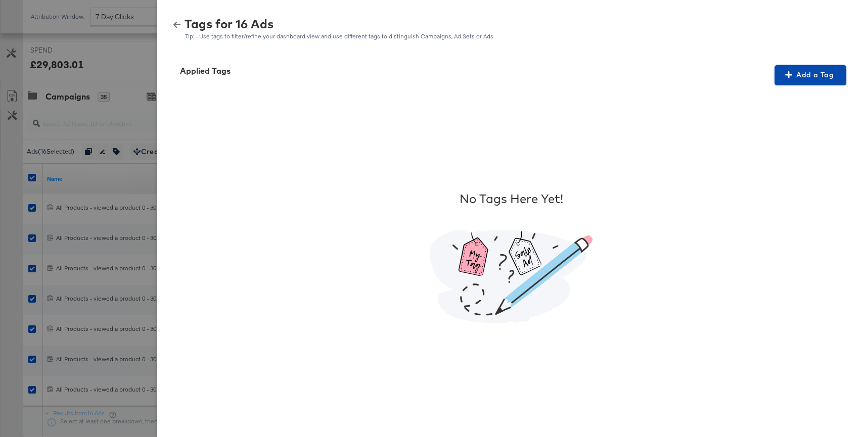
click at [803, 67] on button "Add a Tag" at bounding box center [811, 75] width 72 height 20
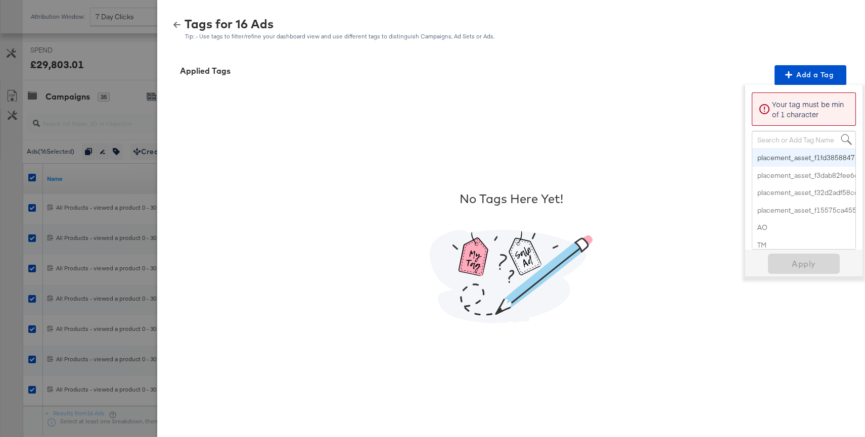
click at [770, 142] on div "Search or Add Tag Name" at bounding box center [803, 139] width 103 height 17
paste input "Percent Off"
type input "Percent Off"
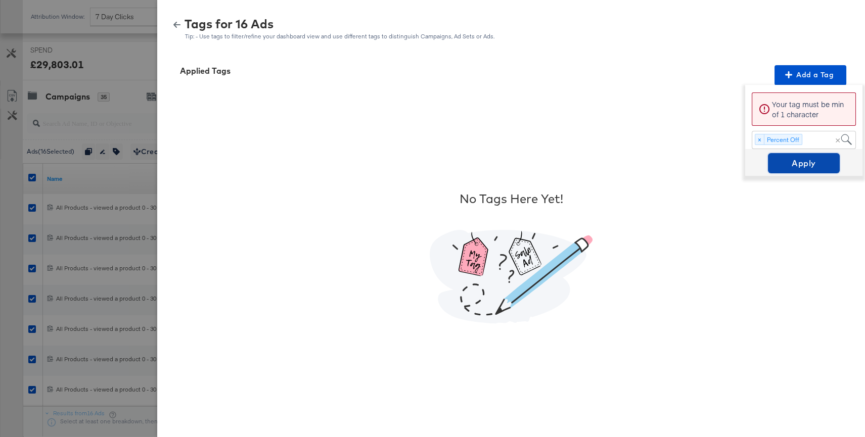
click at [793, 159] on span "Apply" at bounding box center [804, 163] width 64 height 14
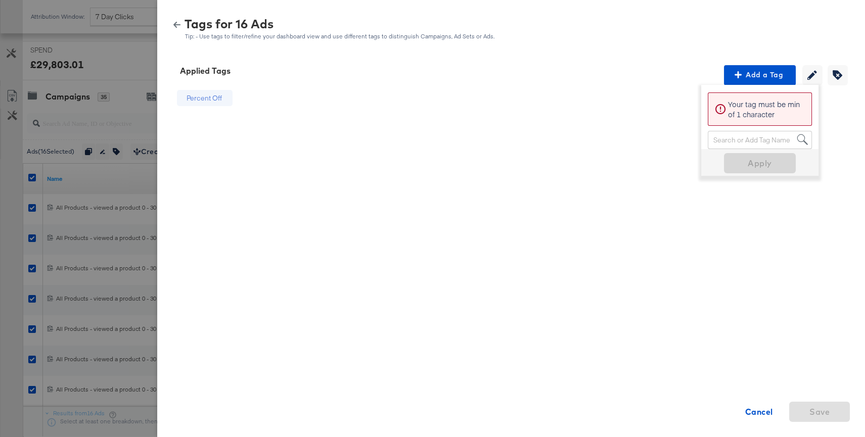
click at [177, 26] on icon "button" at bounding box center [176, 24] width 7 height 7
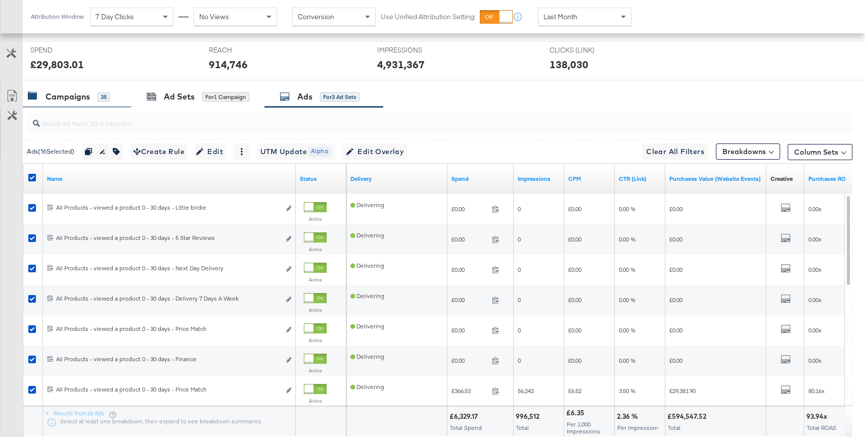
click at [69, 101] on div "Campaigns" at bounding box center [68, 97] width 44 height 12
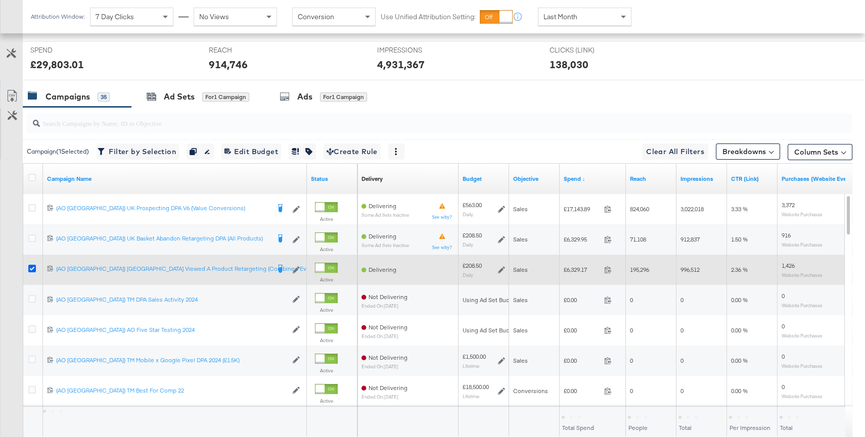
click at [29, 266] on icon at bounding box center [32, 269] width 8 height 8
click at [0, 0] on input "checkbox" at bounding box center [0, 0] width 0 height 0
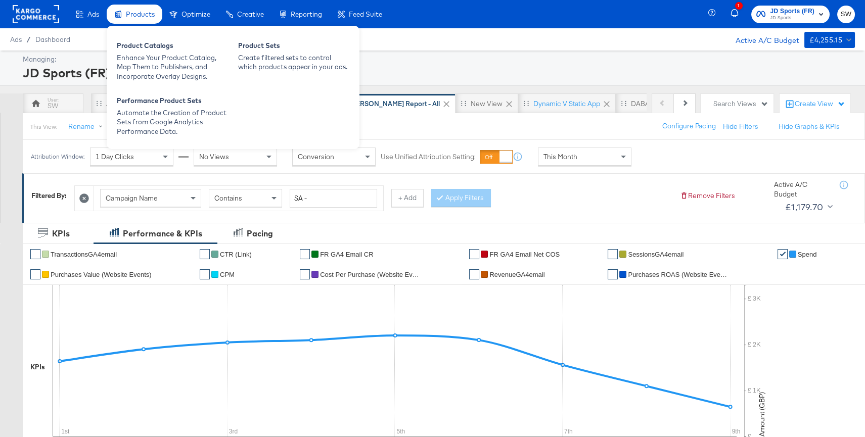
click at [136, 14] on span "Products" at bounding box center [140, 14] width 29 height 8
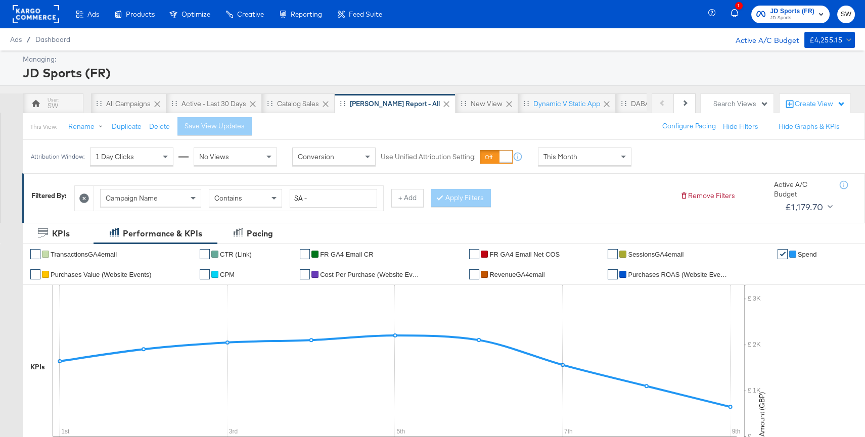
click at [47, 13] on rect at bounding box center [36, 14] width 47 height 18
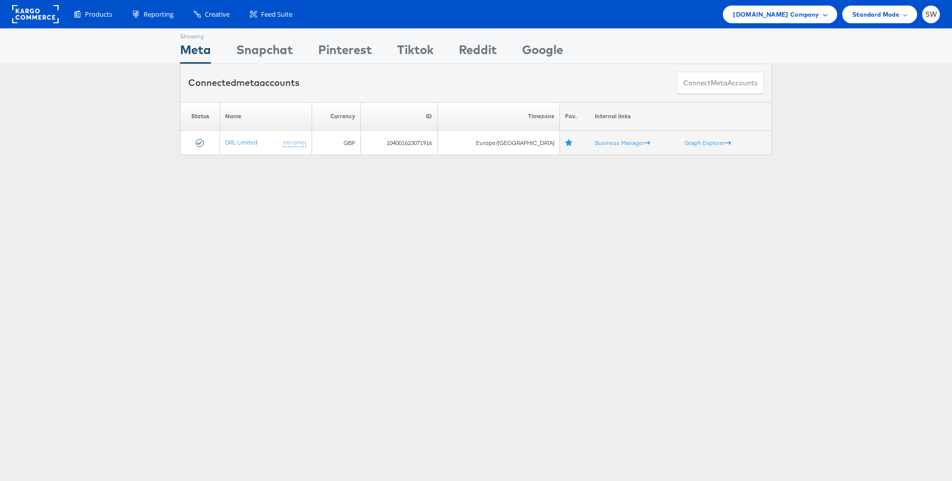
click at [775, 15] on span "[DOMAIN_NAME] Company" at bounding box center [776, 14] width 86 height 11
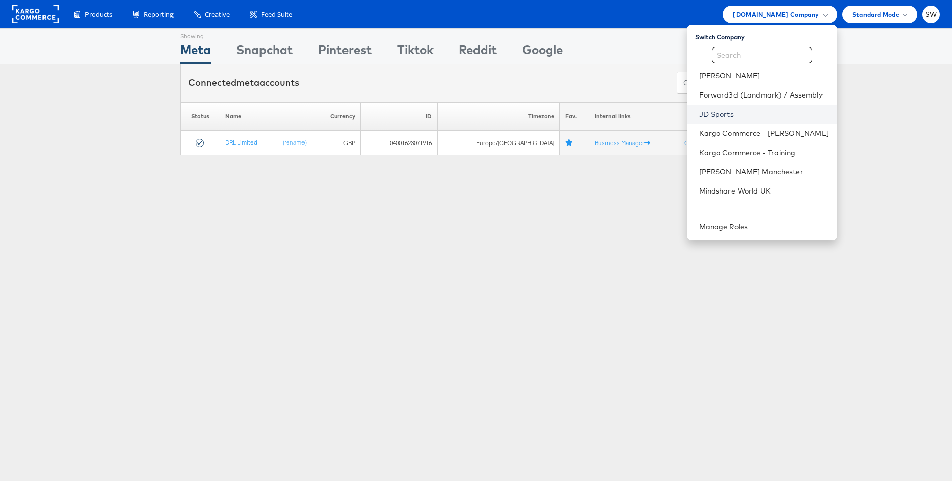
click at [727, 111] on link "JD Sports" at bounding box center [764, 114] width 130 height 10
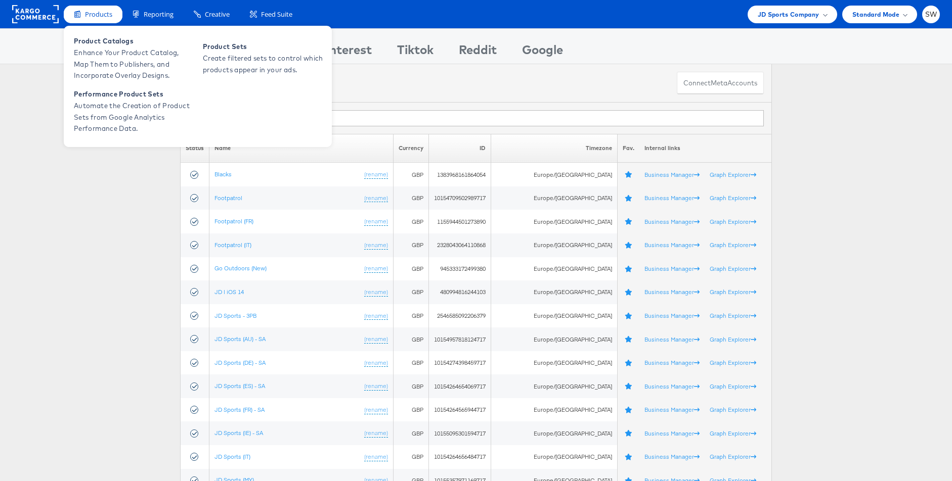
click at [111, 18] on span "Products" at bounding box center [98, 15] width 27 height 10
click at [115, 55] on span "Enhance Your Product Catalog, Map Them to Publishers, and Incorporate Overlay D…" at bounding box center [134, 64] width 121 height 34
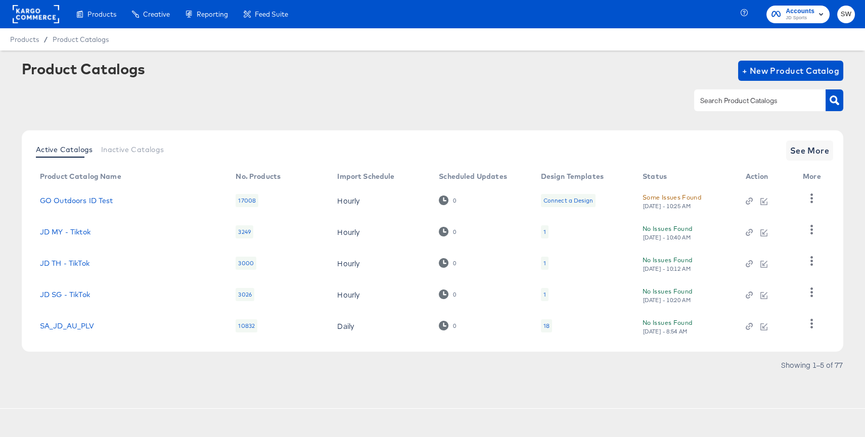
click at [729, 96] on input "text" at bounding box center [752, 101] width 108 height 12
type input "go"
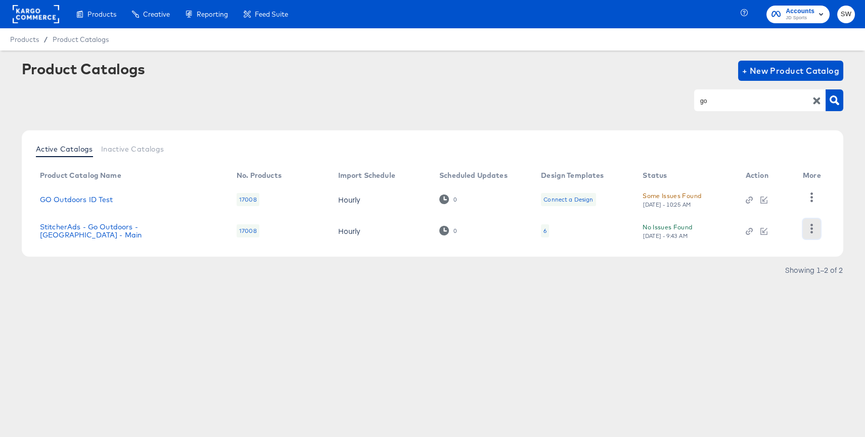
click at [812, 226] on icon "button" at bounding box center [812, 229] width 10 height 10
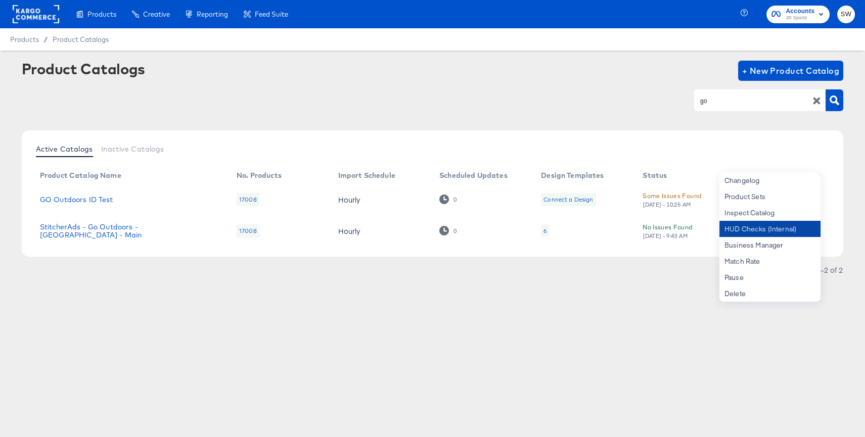
click at [810, 226] on div "HUD Checks (Internal)" at bounding box center [770, 229] width 101 height 16
click at [777, 241] on div "Business Manager" at bounding box center [770, 245] width 101 height 16
